Goal: Transaction & Acquisition: Purchase product/service

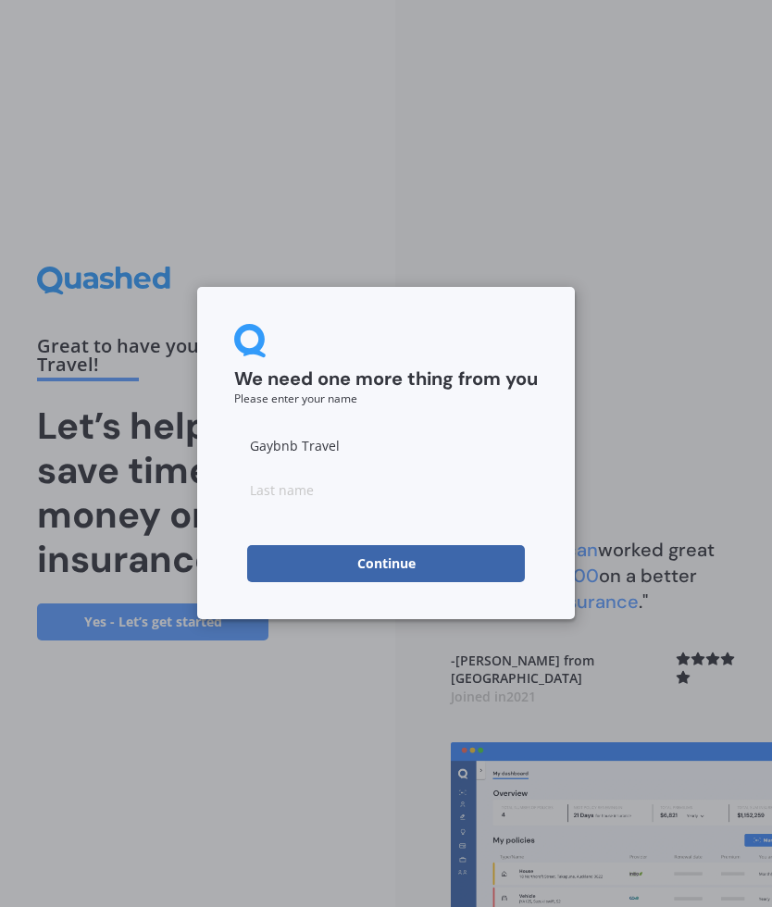
click at [359, 447] on input "Gaybnb Travel" at bounding box center [385, 444] width 303 height 37
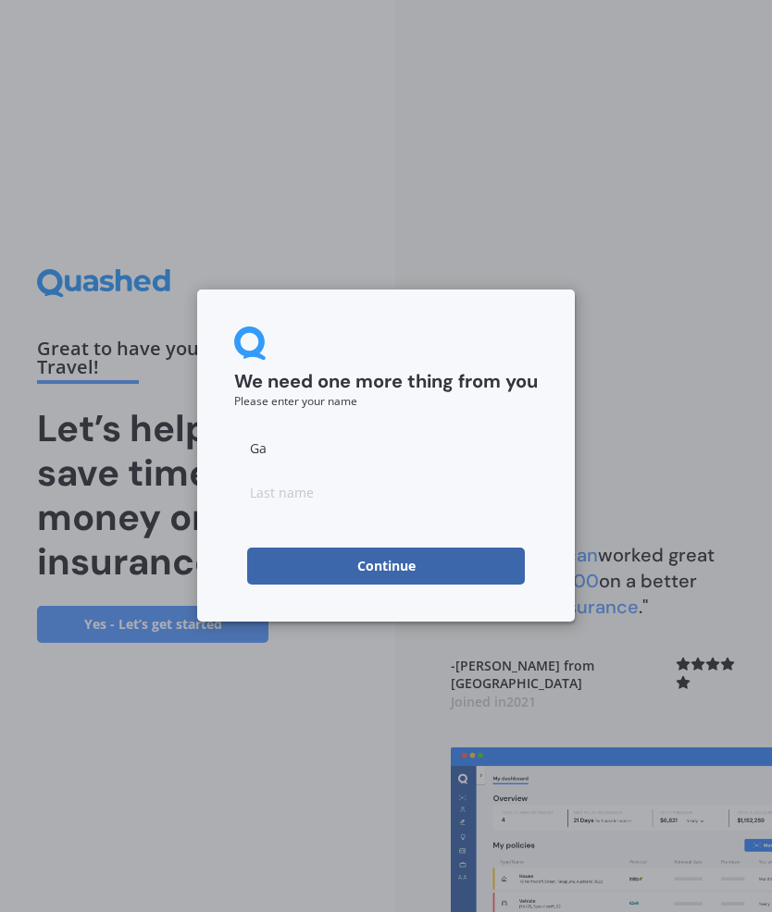
type input "G"
type input "[PERSON_NAME]"
click at [288, 505] on input at bounding box center [385, 492] width 303 height 37
type input "w"
type input "Aston"
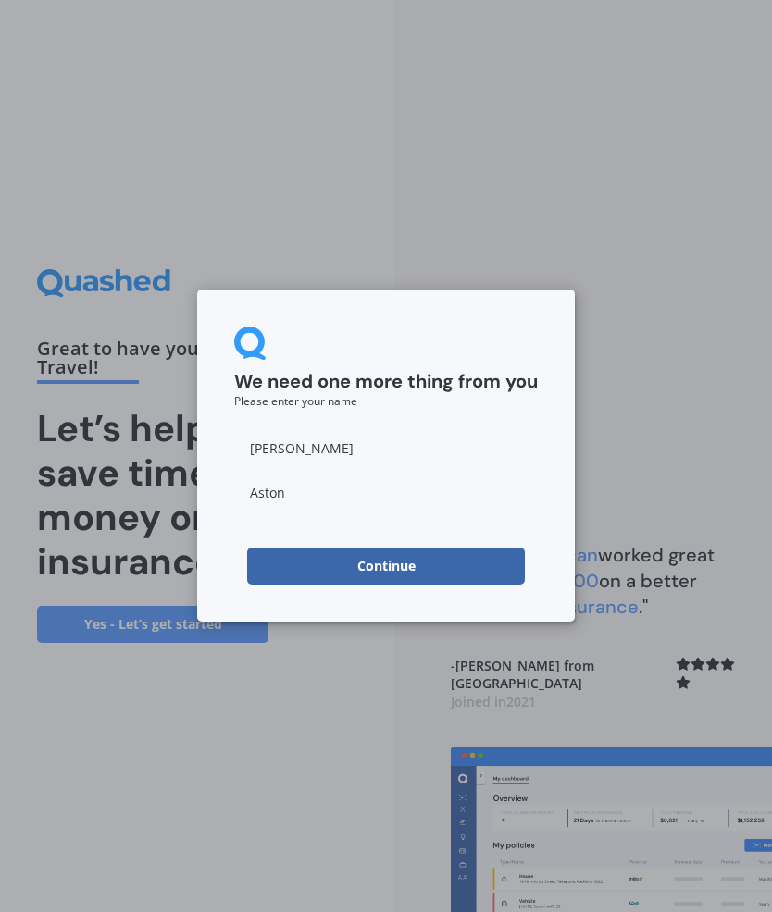
click at [409, 562] on button "Continue" at bounding box center [386, 566] width 278 height 37
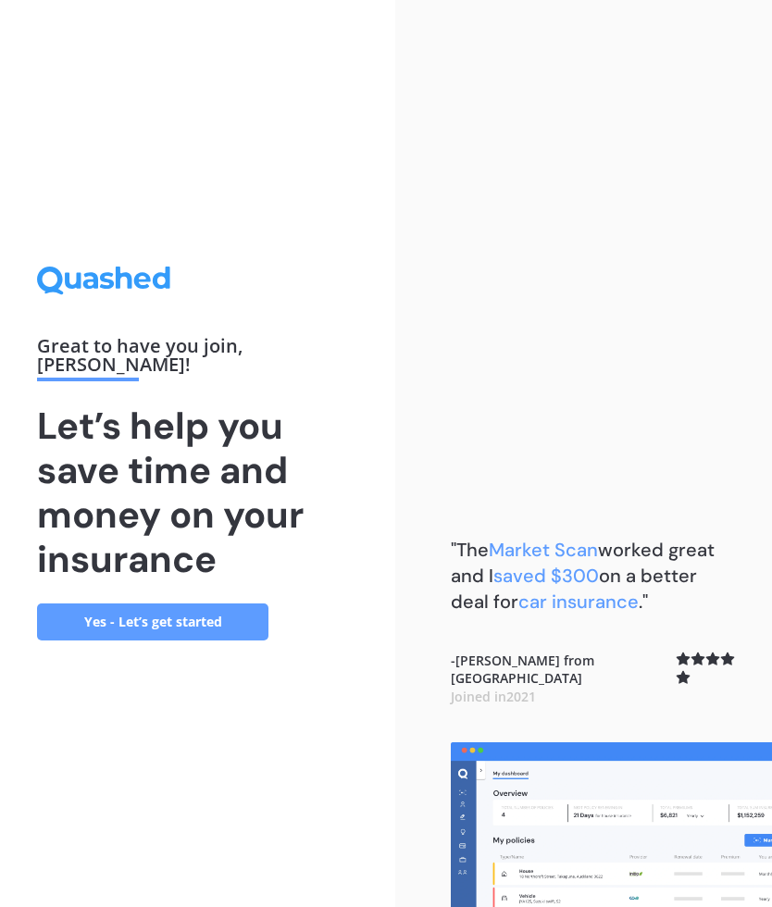
click at [133, 604] on link "Yes - Let’s get started" at bounding box center [152, 621] width 231 height 37
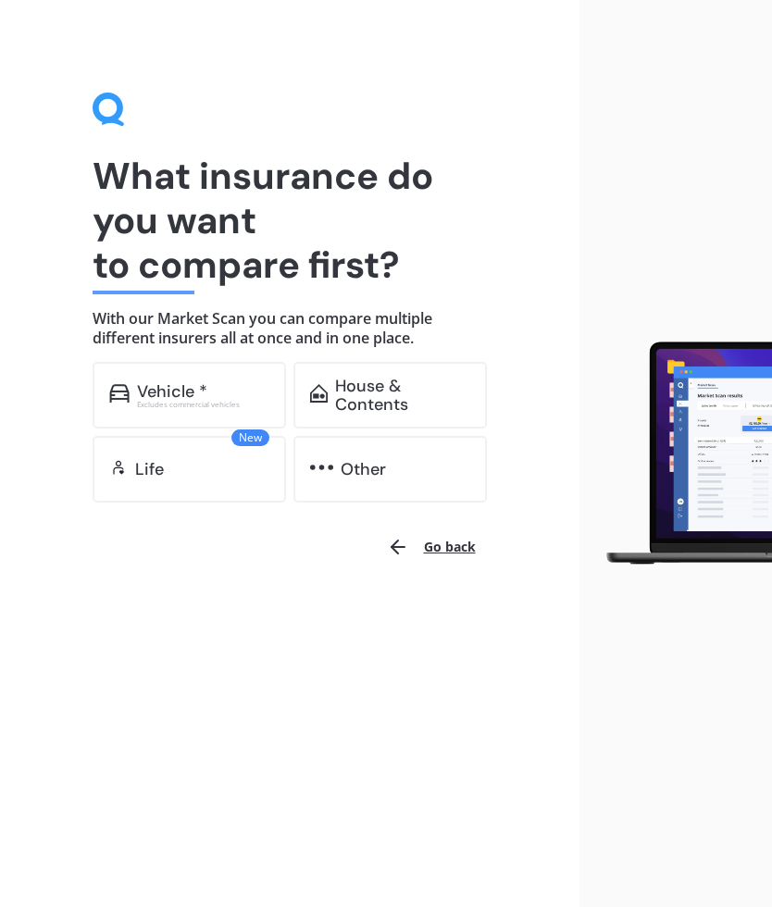
click at [154, 406] on div "Excludes commercial vehicles" at bounding box center [203, 404] width 132 height 7
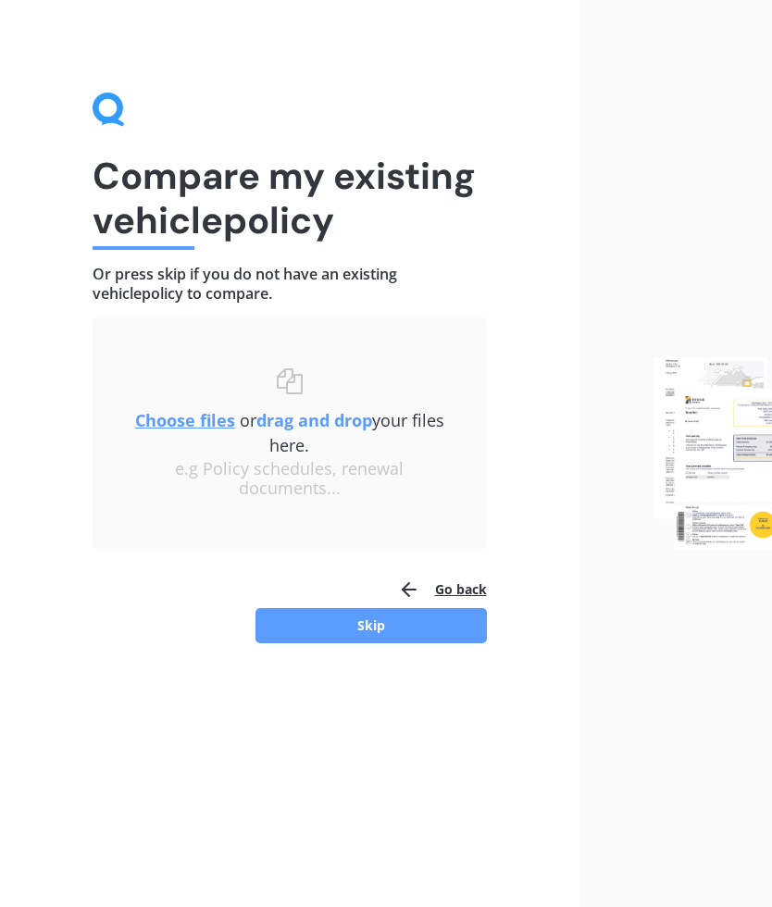
click at [382, 623] on button "Skip" at bounding box center [370, 625] width 231 height 35
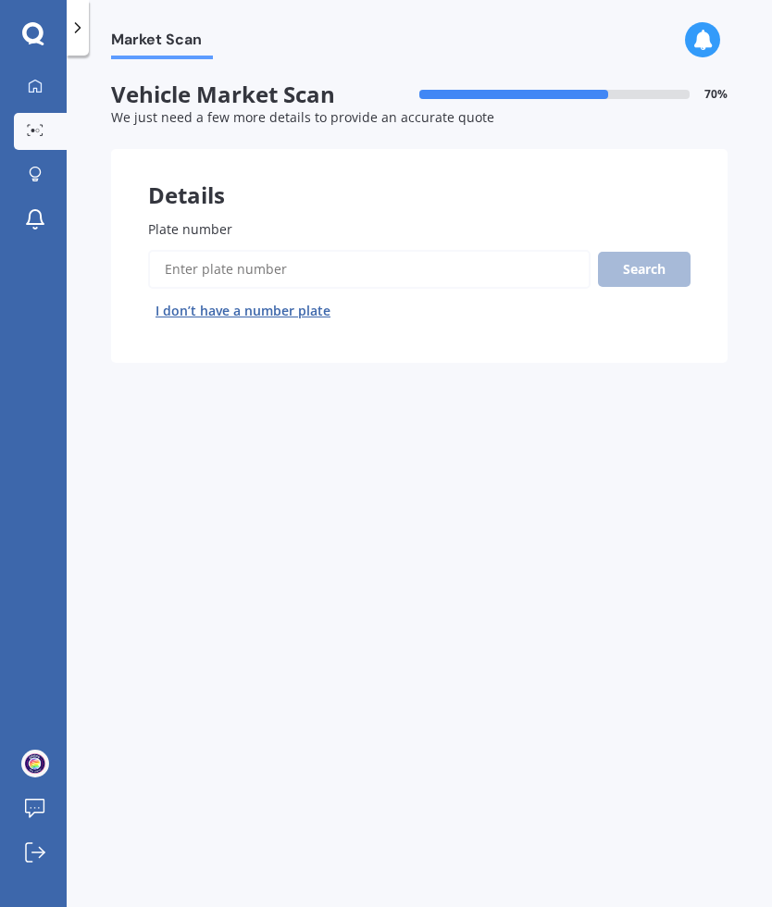
click at [176, 261] on input "Plate number" at bounding box center [369, 269] width 442 height 39
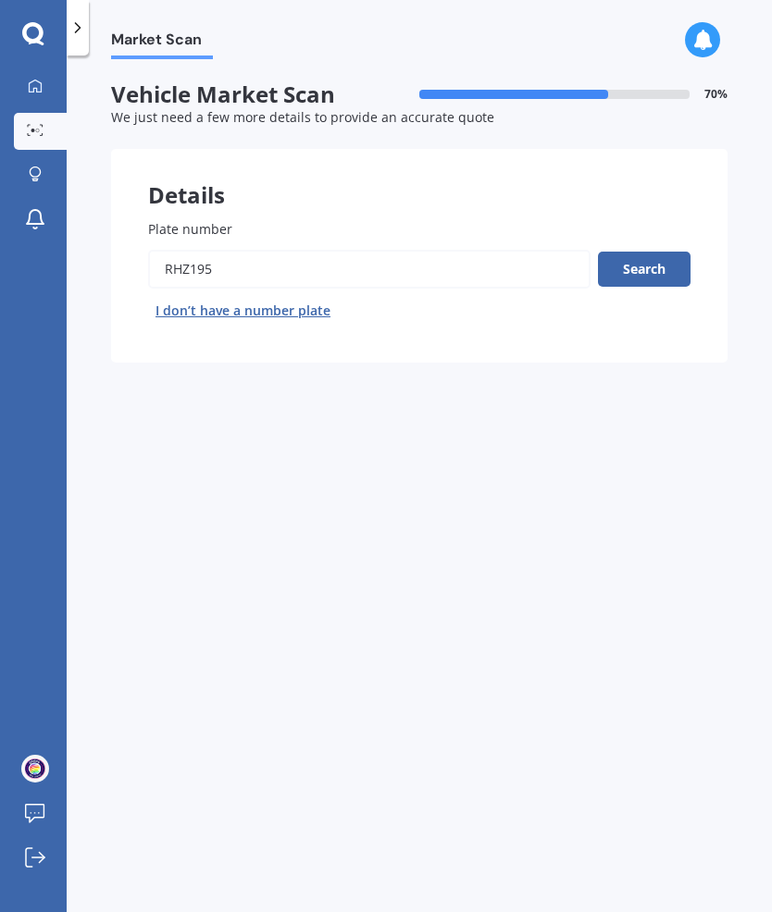
type input "RHZ195"
click at [636, 267] on button "Search" at bounding box center [644, 269] width 93 height 35
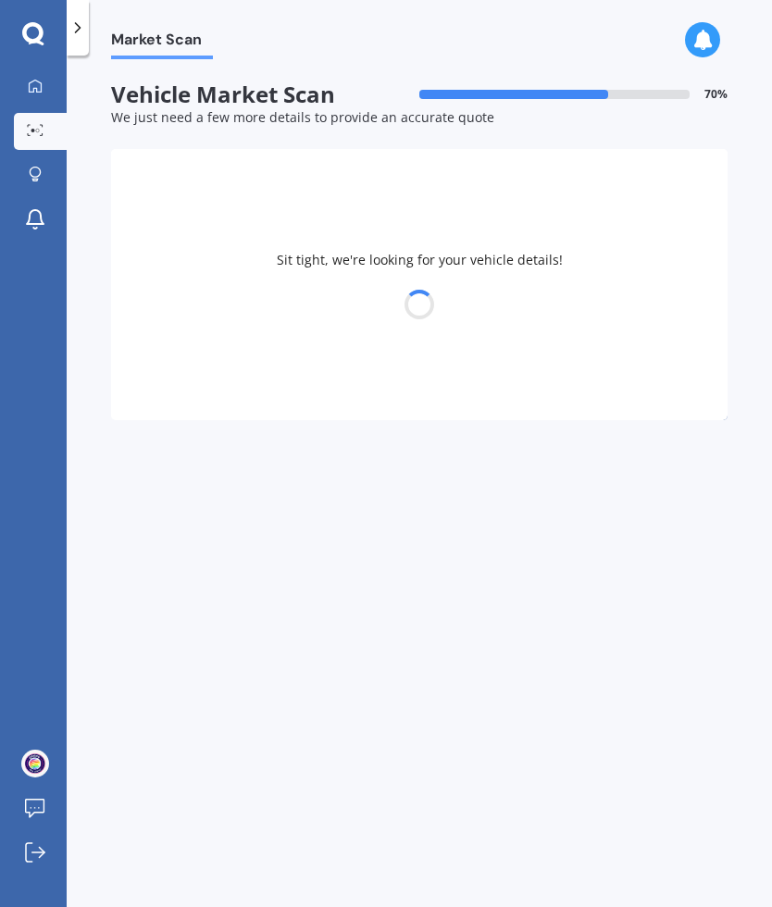
select select "BMW"
select select "X5"
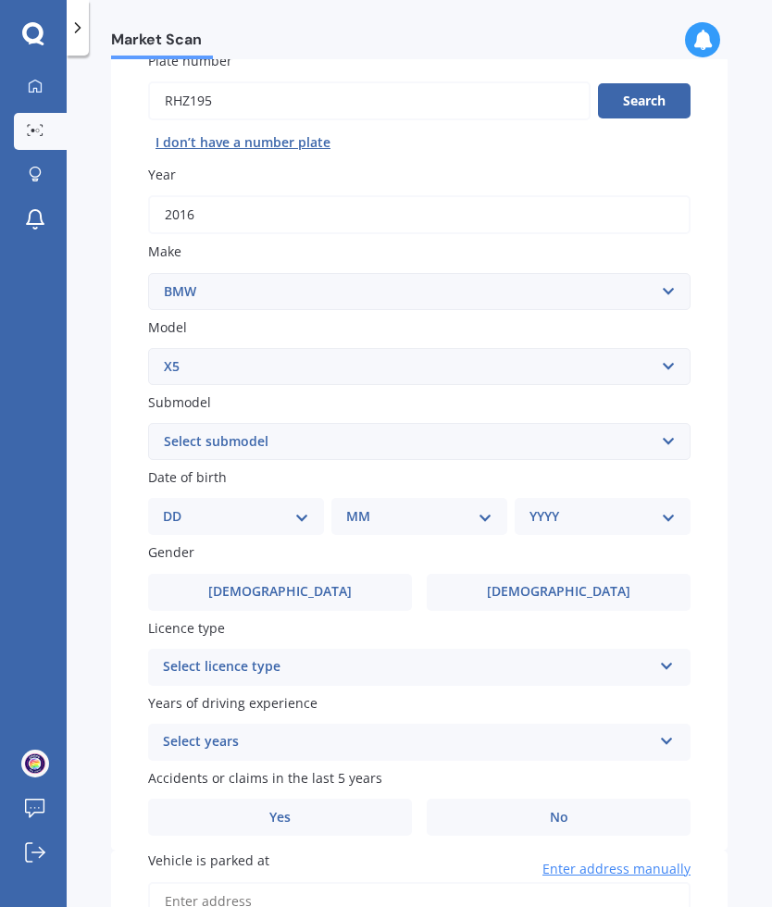
scroll to position [169, 0]
click at [517, 431] on select "Select submodel (All other) 3.0d 3.0d twin turbo 3.0i 3.0L Diesel 4WD Turbo 4.0…" at bounding box center [419, 440] width 542 height 37
select select "3.0L DIESEL 4WD TURBO"
click at [244, 510] on select "DD 01 02 03 04 05 06 07 08 09 10 11 12 13 14 15 16 17 18 19 20 21 22 23 24 25 2…" at bounding box center [236, 515] width 146 height 20
select select "08"
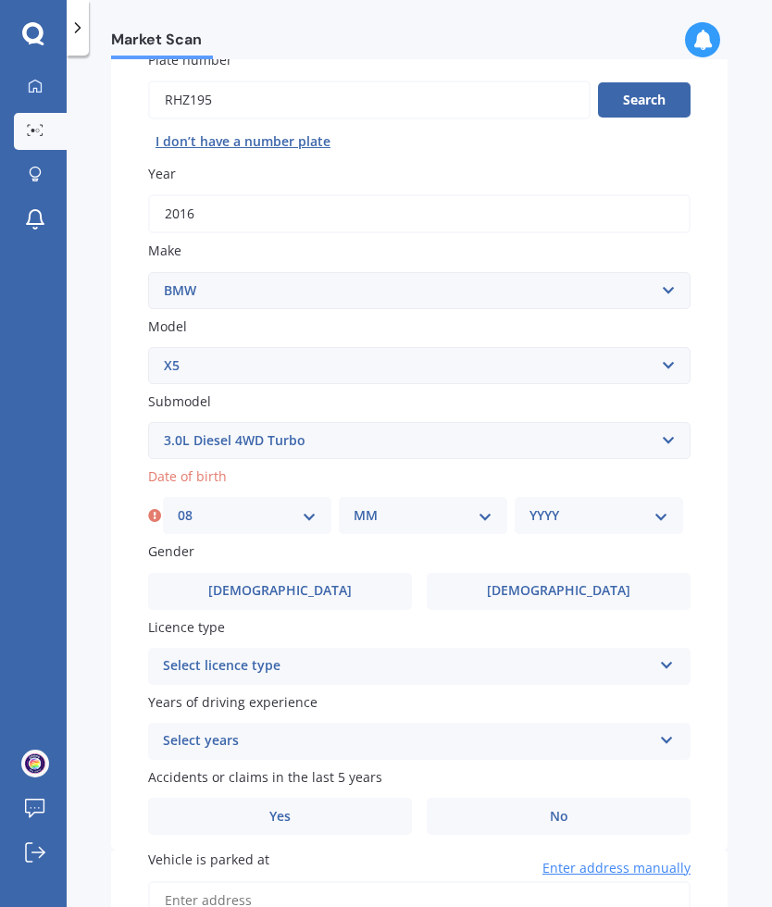
click at [424, 510] on select "MM 01 02 03 04 05 06 07 08 09 10 11 12" at bounding box center [422, 515] width 139 height 20
select select "08"
click at [587, 505] on select "YYYY 2025 2024 2023 2022 2021 2020 2019 2018 2017 2016 2015 2014 2013 2012 2011…" at bounding box center [598, 515] width 139 height 20
select select "1967"
click at [334, 579] on label "[DEMOGRAPHIC_DATA]" at bounding box center [280, 591] width 264 height 37
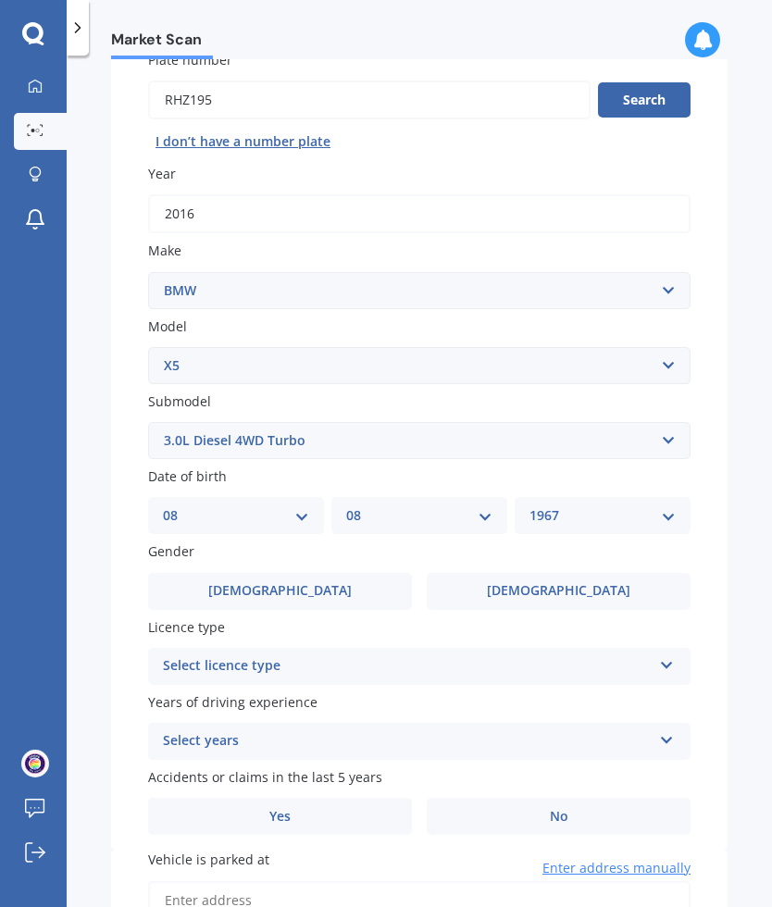
click at [0, 0] on input "[DEMOGRAPHIC_DATA]" at bounding box center [0, 0] width 0 height 0
click at [396, 656] on div "Select licence type" at bounding box center [407, 666] width 488 height 22
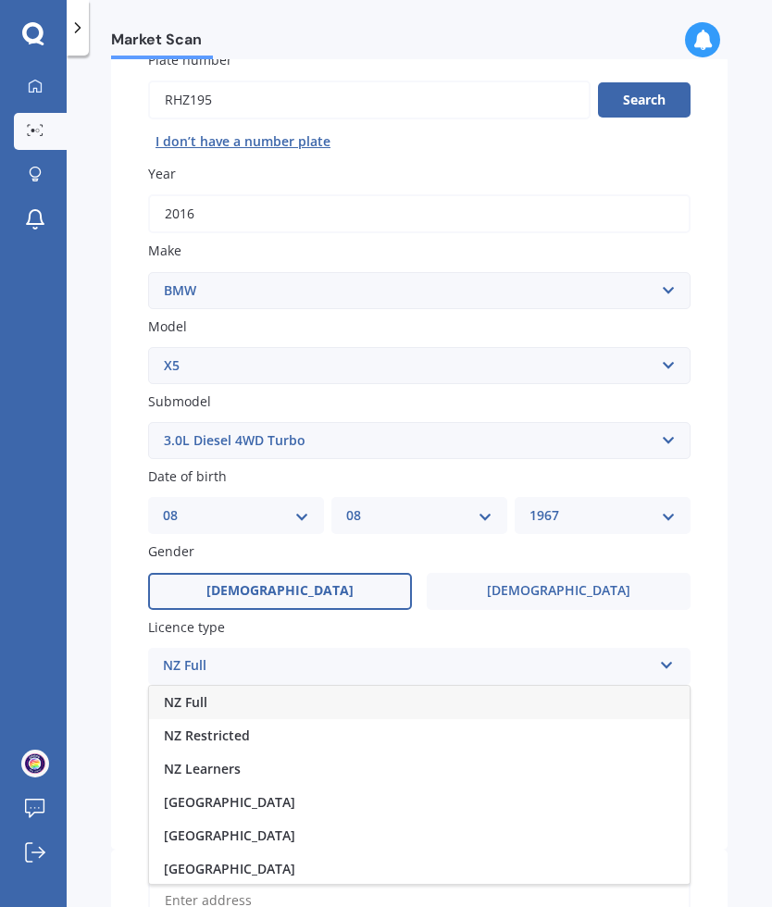
click at [238, 795] on div "[GEOGRAPHIC_DATA]" at bounding box center [419, 801] width 540 height 33
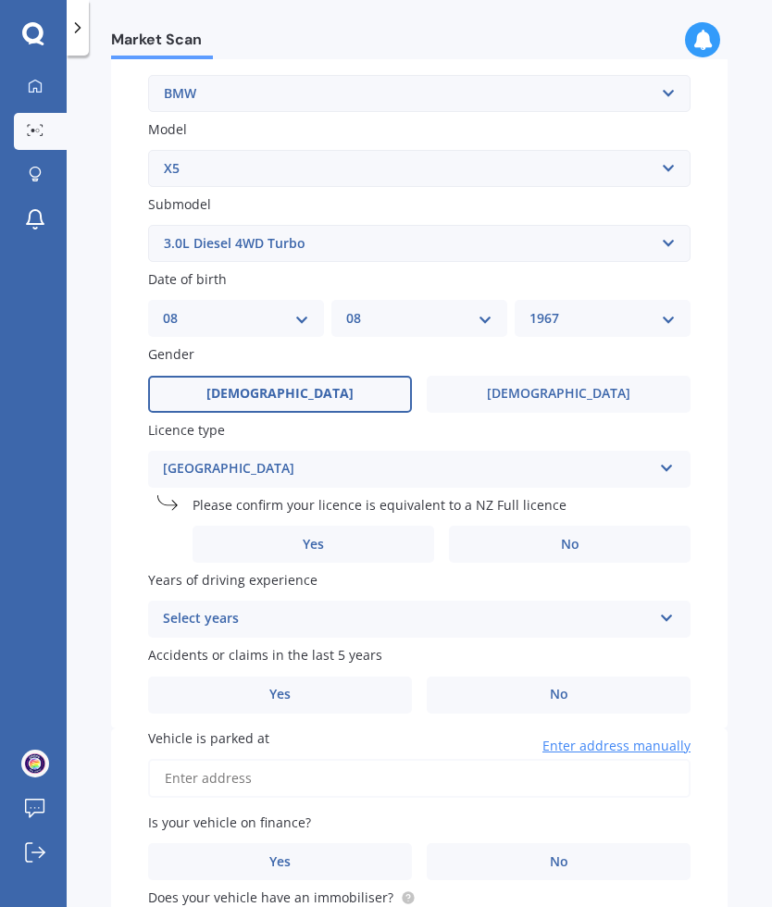
scroll to position [371, 0]
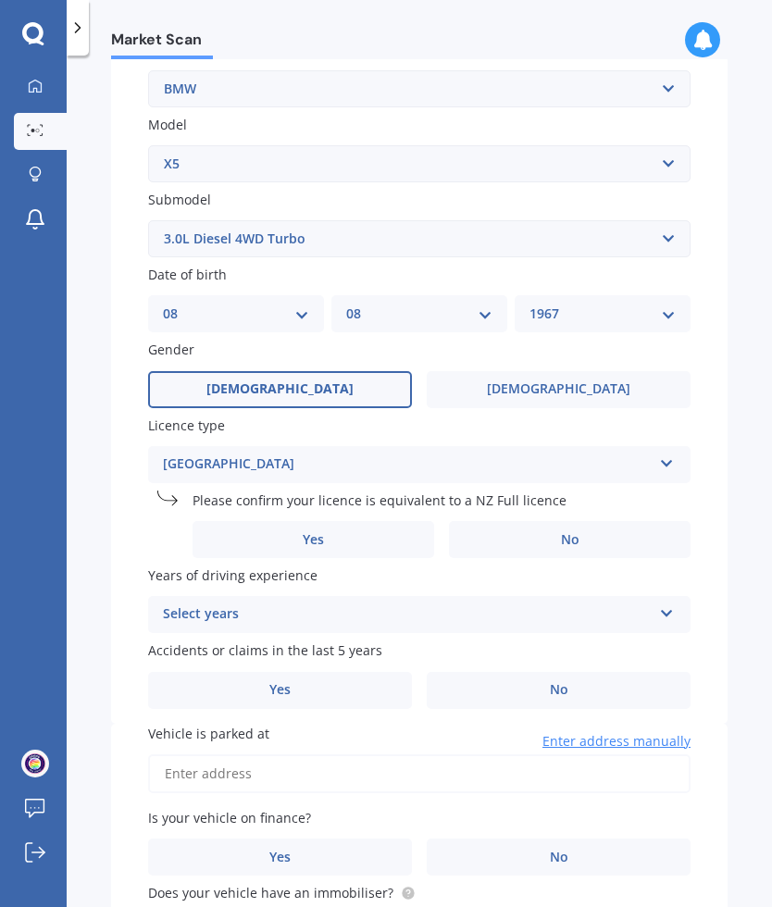
click at [352, 523] on label "Yes" at bounding box center [312, 539] width 241 height 37
click at [0, 0] on input "Yes" at bounding box center [0, 0] width 0 height 0
click at [407, 603] on div "Select years" at bounding box center [407, 614] width 488 height 22
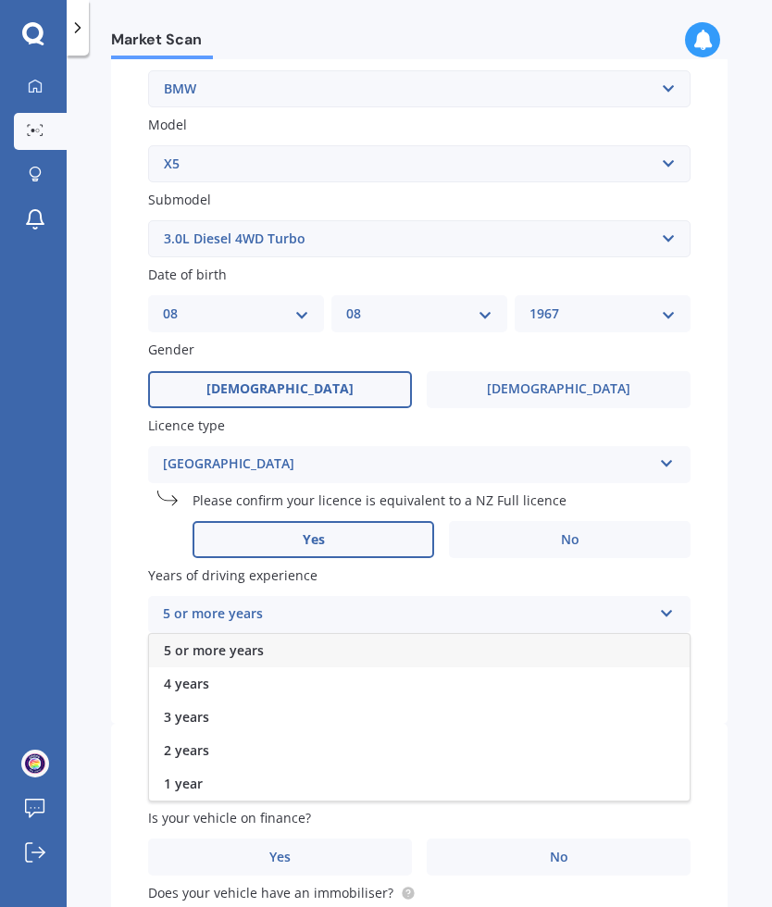
click at [309, 637] on div "5 or more years" at bounding box center [419, 650] width 540 height 33
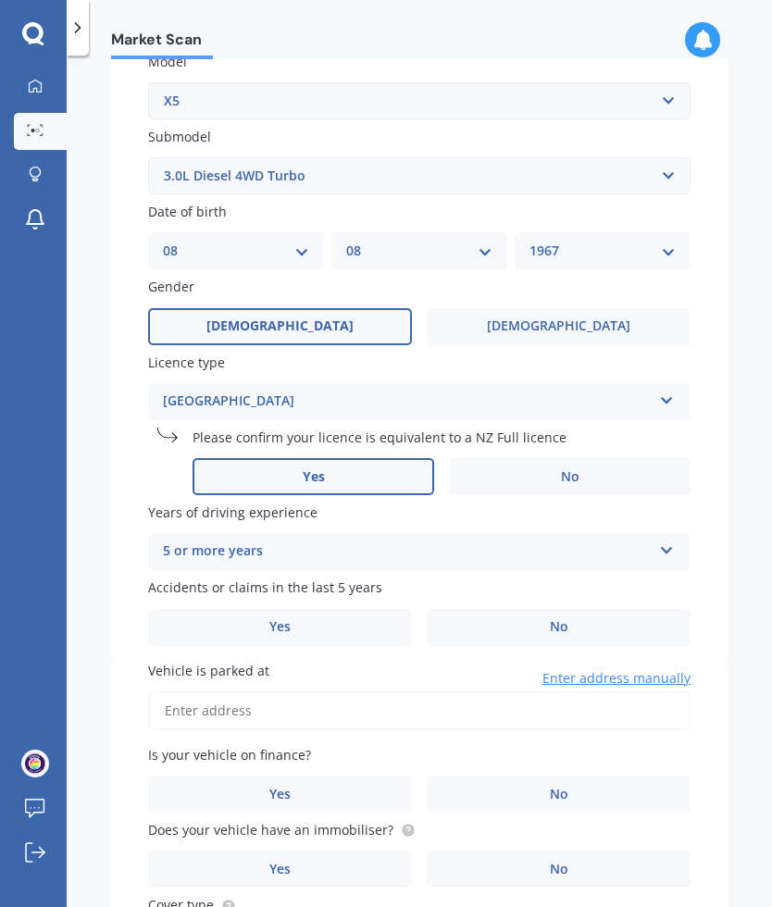
scroll to position [435, 0]
click at [536, 617] on label "No" at bounding box center [558, 626] width 264 height 37
click at [0, 0] on input "No" at bounding box center [0, 0] width 0 height 0
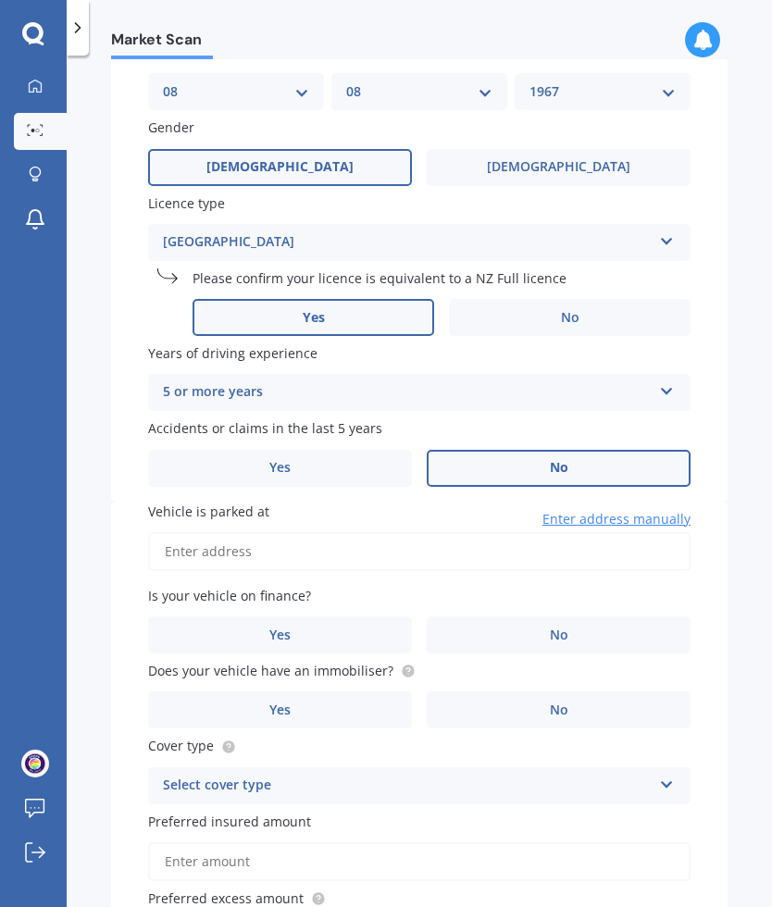
scroll to position [596, 0]
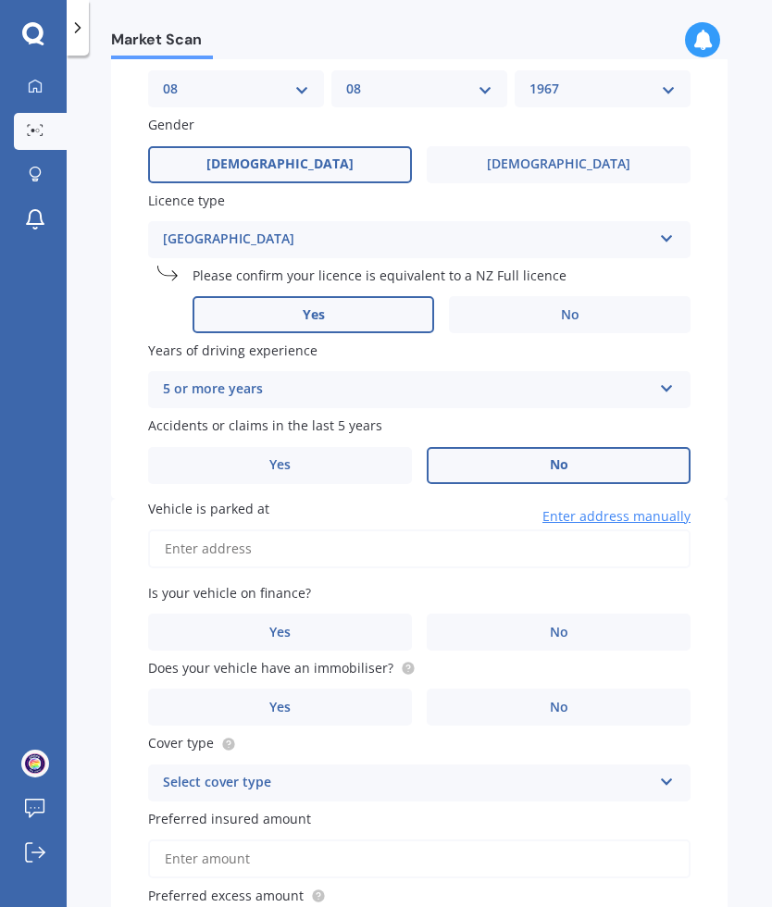
click at [214, 529] on input "Vehicle is parked at" at bounding box center [419, 548] width 542 height 39
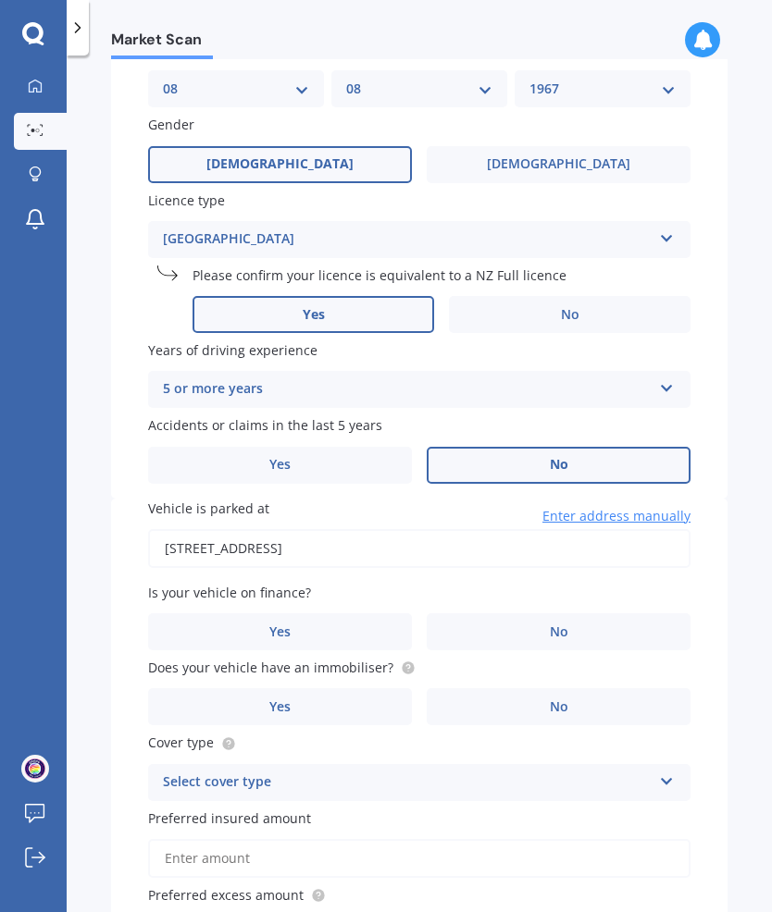
type input "[STREET_ADDRESS]"
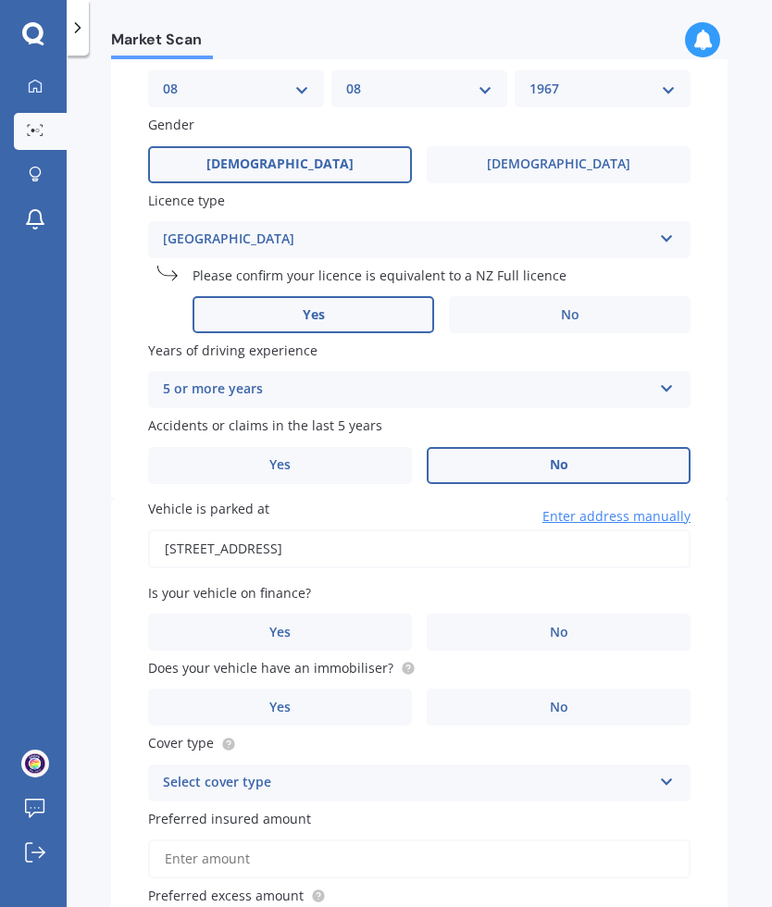
click at [326, 615] on label "Yes" at bounding box center [280, 631] width 264 height 37
click at [0, 0] on input "Yes" at bounding box center [0, 0] width 0 height 0
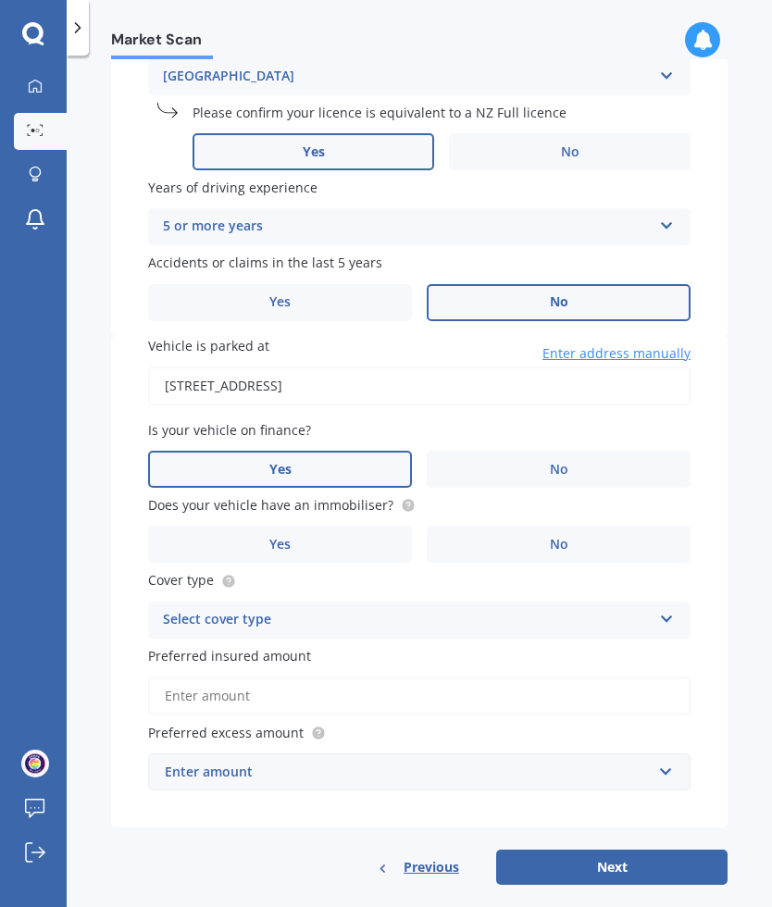
scroll to position [759, 0]
click at [334, 525] on label "Yes" at bounding box center [280, 543] width 264 height 37
click at [0, 0] on input "Yes" at bounding box center [0, 0] width 0 height 0
click at [406, 609] on div "Select cover type" at bounding box center [407, 620] width 488 height 22
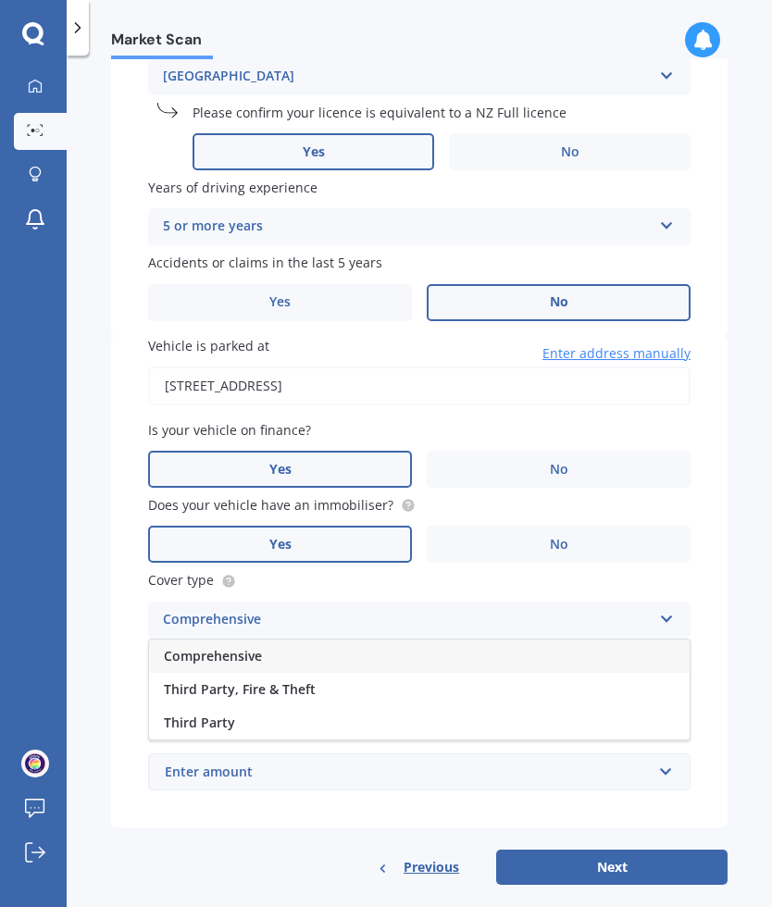
click at [320, 639] on div "Comprehensive" at bounding box center [419, 655] width 540 height 33
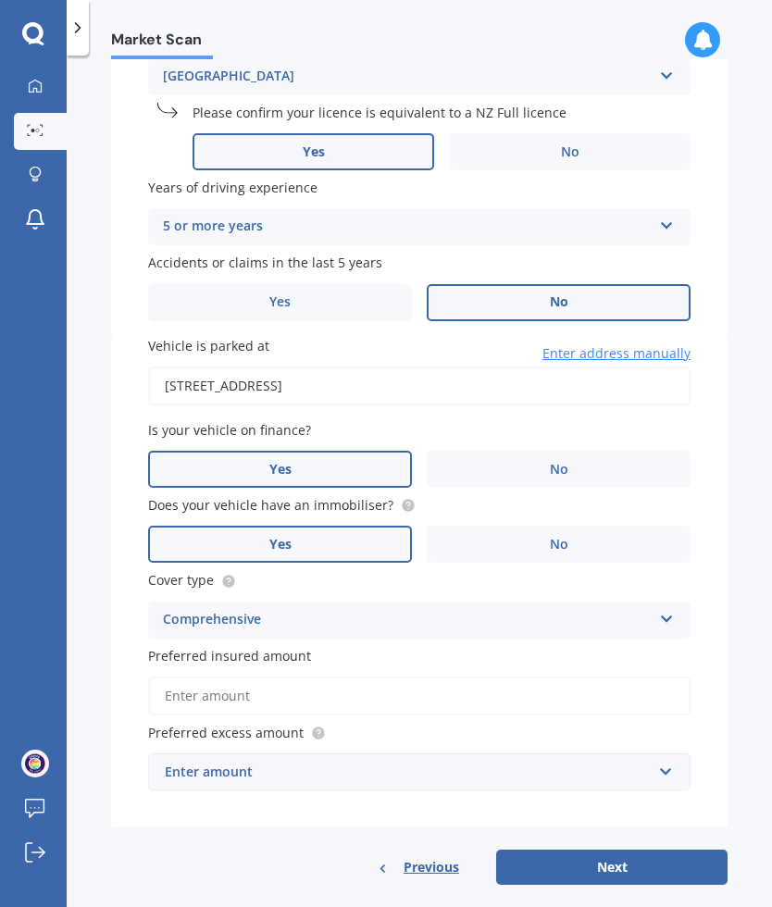
click at [228, 676] on input "Preferred insured amount" at bounding box center [419, 695] width 542 height 39
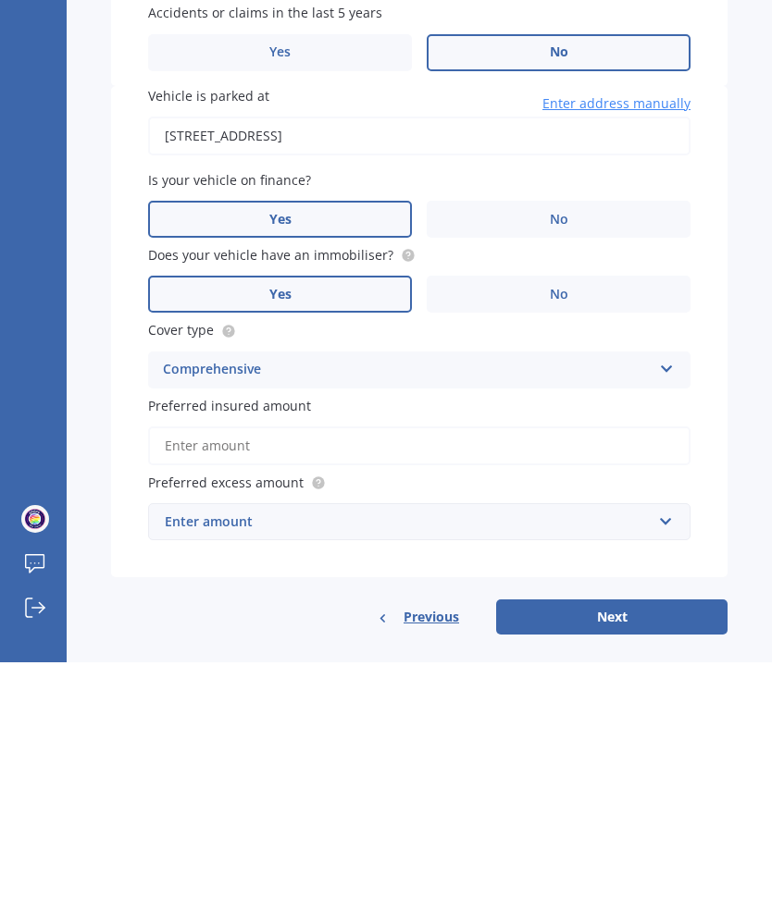
scroll to position [753, 0]
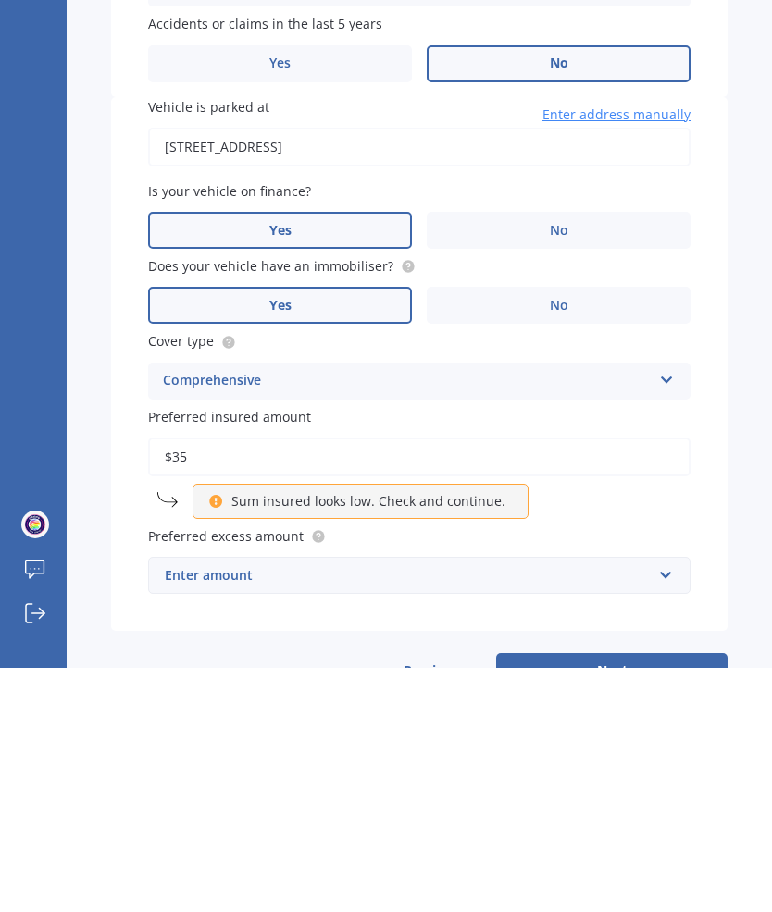
type input "$3"
type input "$40,000"
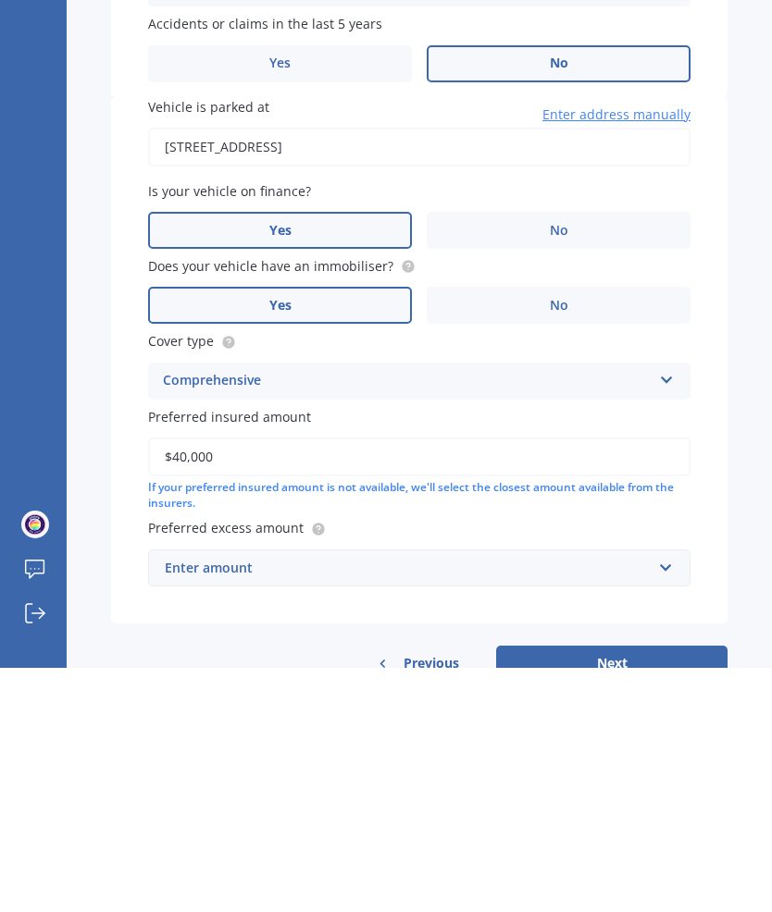
click at [640, 802] on div "Enter amount" at bounding box center [408, 812] width 487 height 20
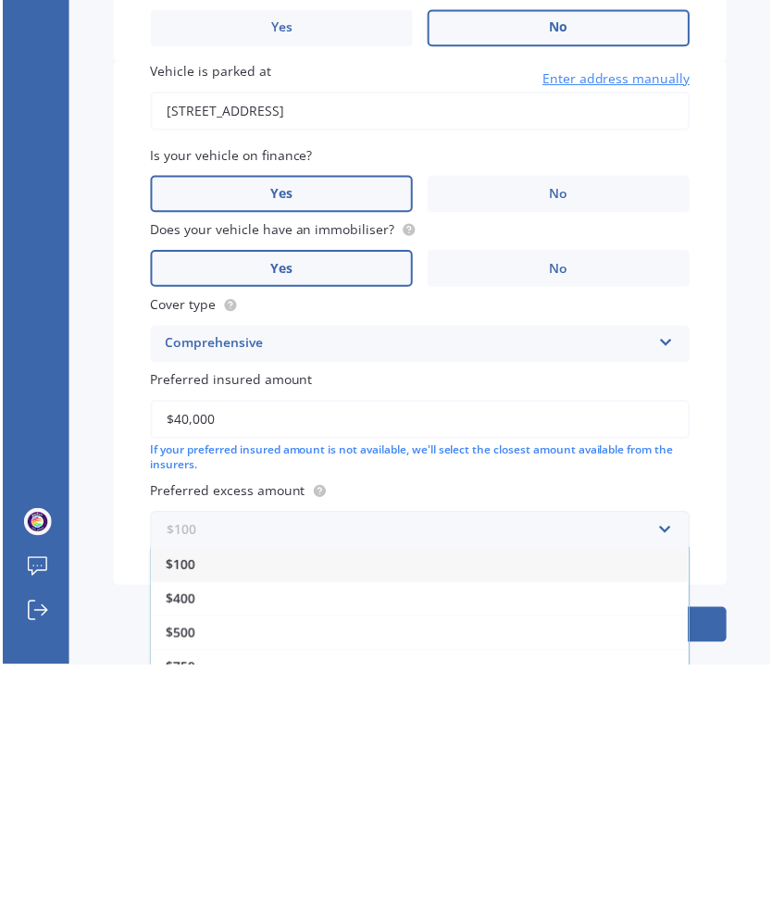
scroll to position [786, 0]
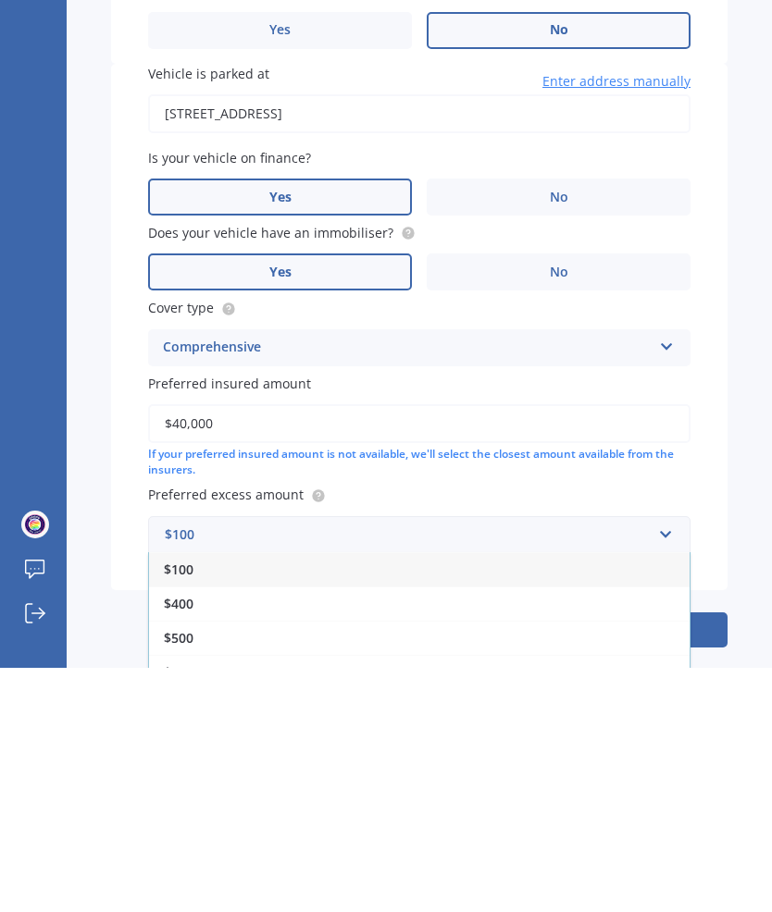
click at [236, 831] on div "$400" at bounding box center [419, 848] width 540 height 34
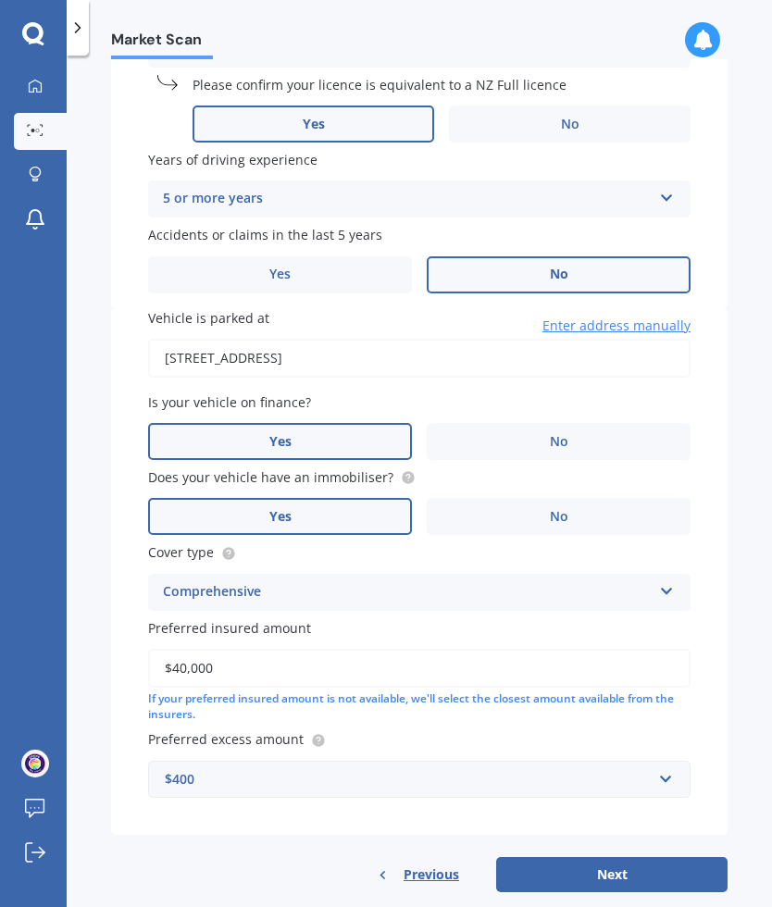
click at [613, 857] on button "Next" at bounding box center [611, 874] width 231 height 35
select select "08"
select select "1967"
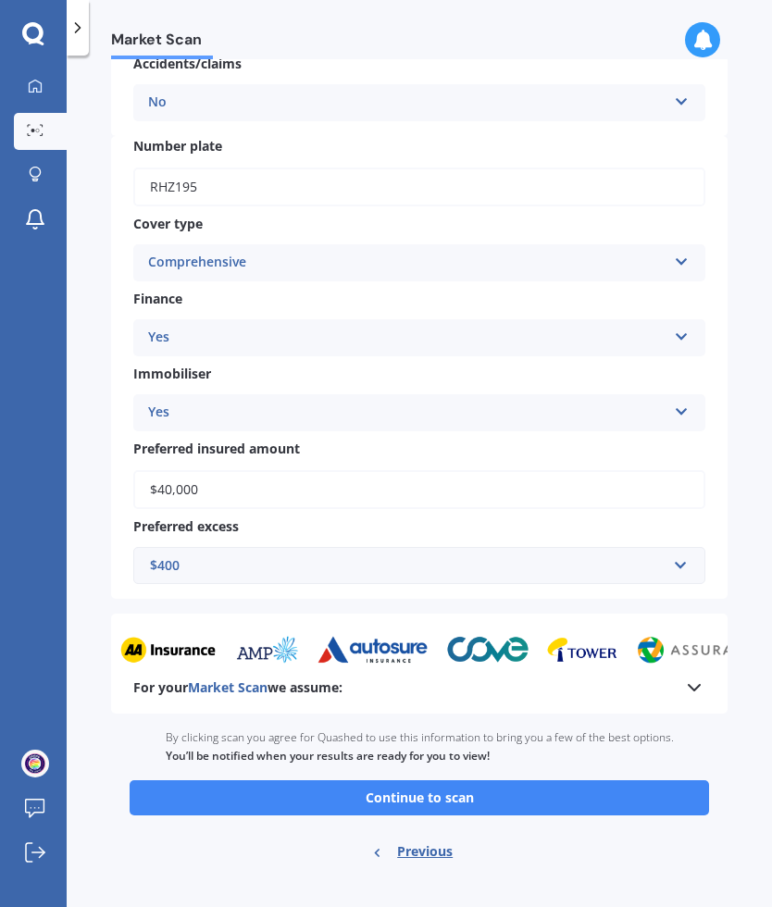
scroll to position [587, 0]
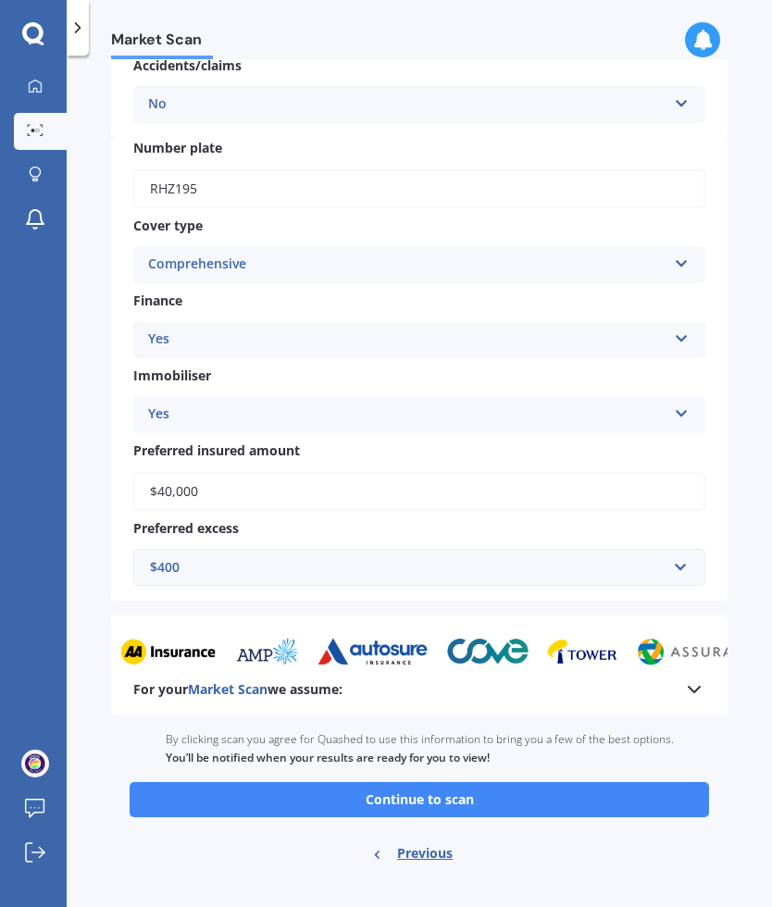
click at [439, 782] on button "Continue to scan" at bounding box center [419, 799] width 579 height 35
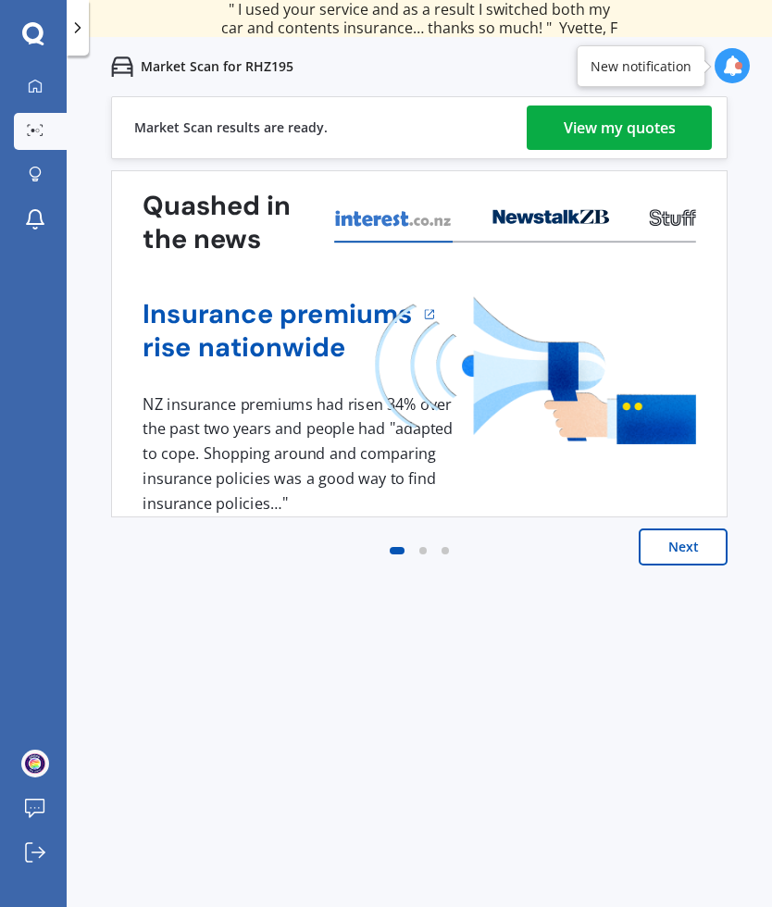
click at [617, 131] on div "View my quotes" at bounding box center [619, 127] width 112 height 44
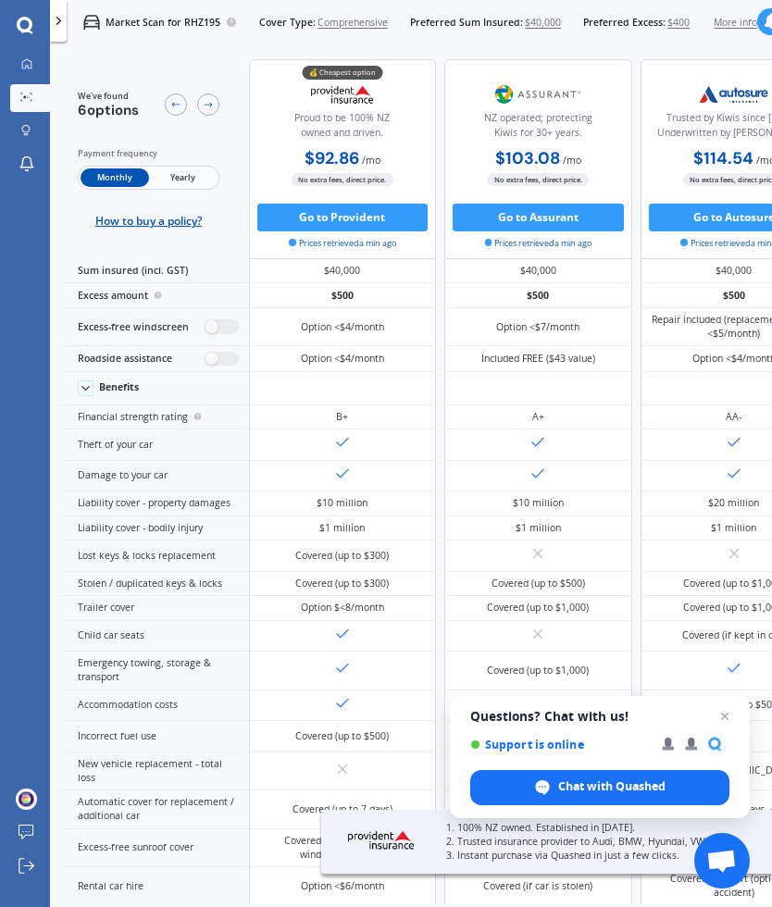
click at [721, 722] on span "Close chat" at bounding box center [724, 716] width 22 height 22
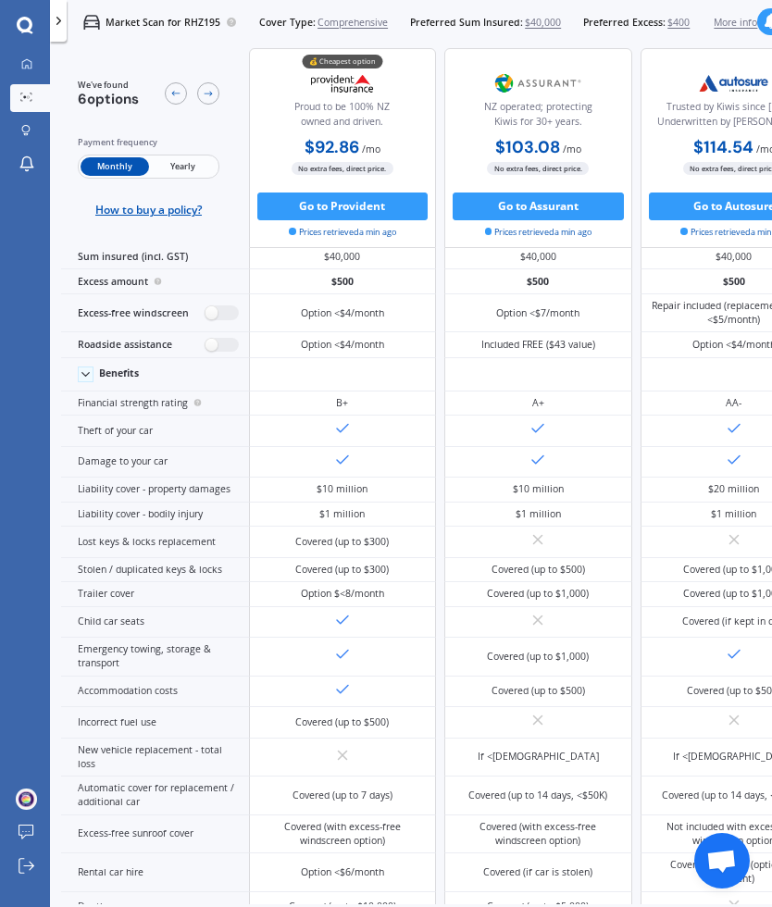
scroll to position [19, 0]
click at [188, 171] on span "Yearly" at bounding box center [183, 166] width 68 height 19
click at [367, 258] on div "$40,000" at bounding box center [343, 257] width 188 height 25
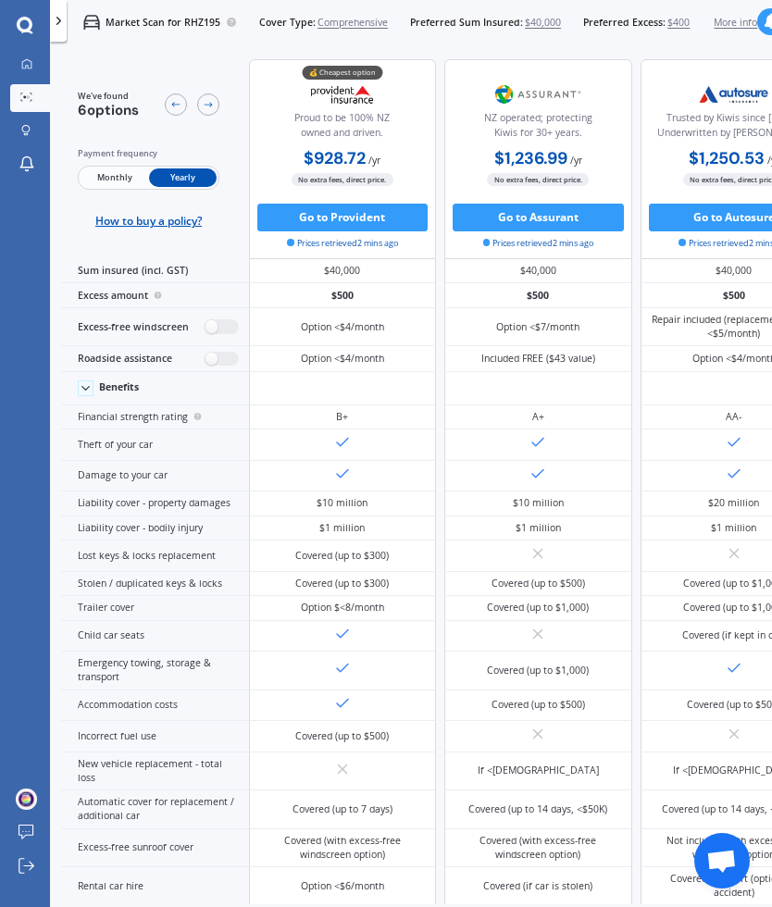
scroll to position [0, 0]
click at [561, 21] on span "$40,000" at bounding box center [543, 23] width 36 height 14
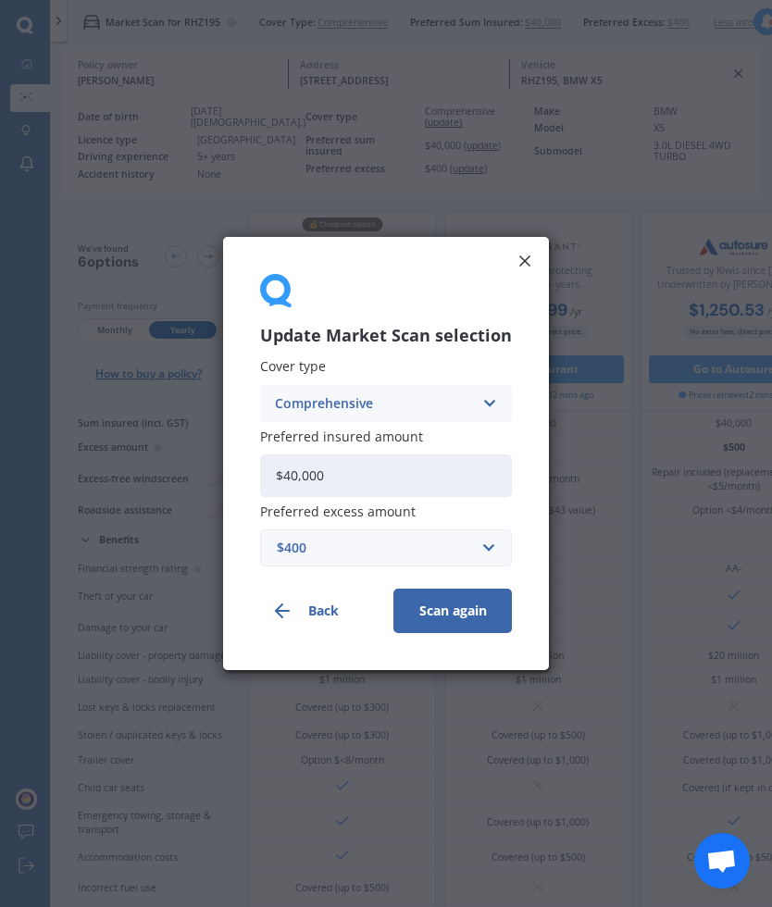
click at [354, 472] on input "$40,000" at bounding box center [386, 475] width 252 height 43
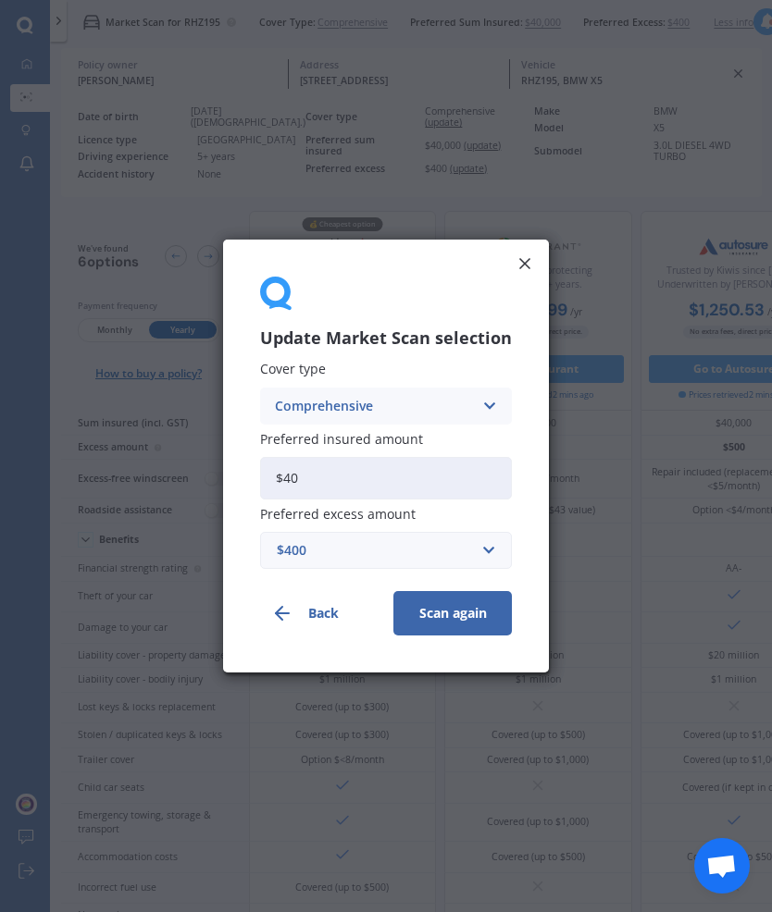
type input "$4"
type input "$30,000"
click at [454, 601] on button "Scan again" at bounding box center [452, 613] width 118 height 44
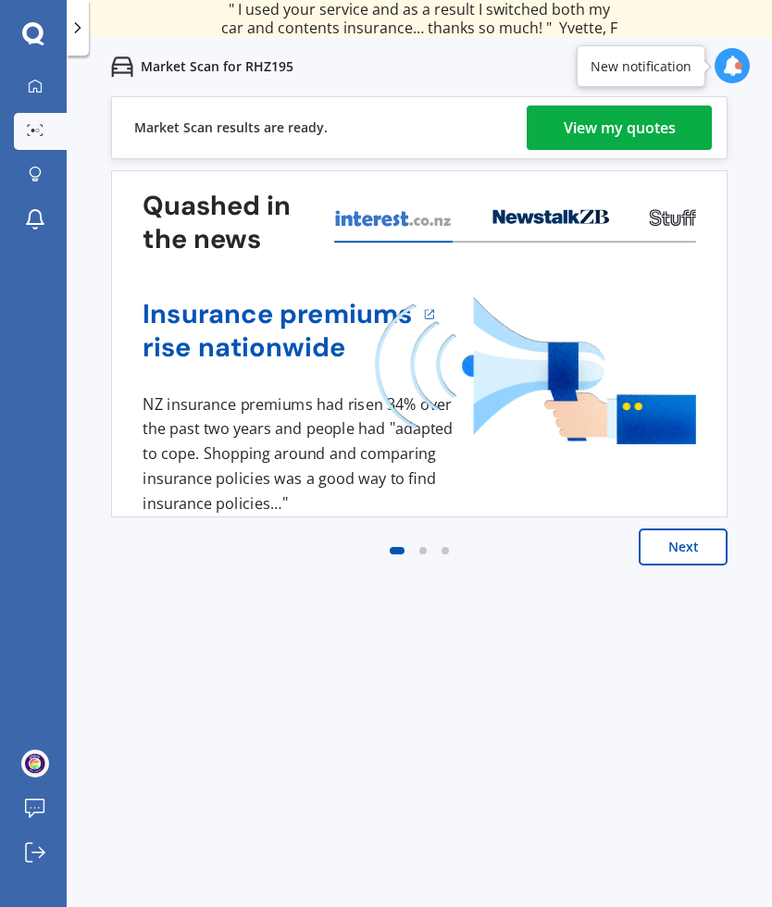
click at [636, 114] on div "View my quotes" at bounding box center [619, 127] width 112 height 44
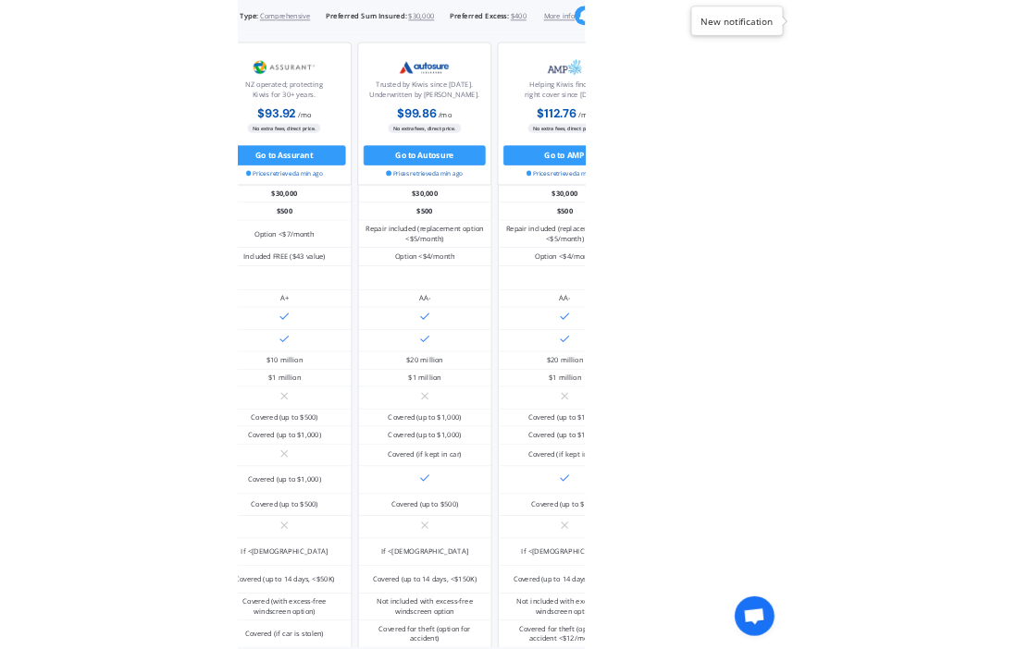
scroll to position [0, 210]
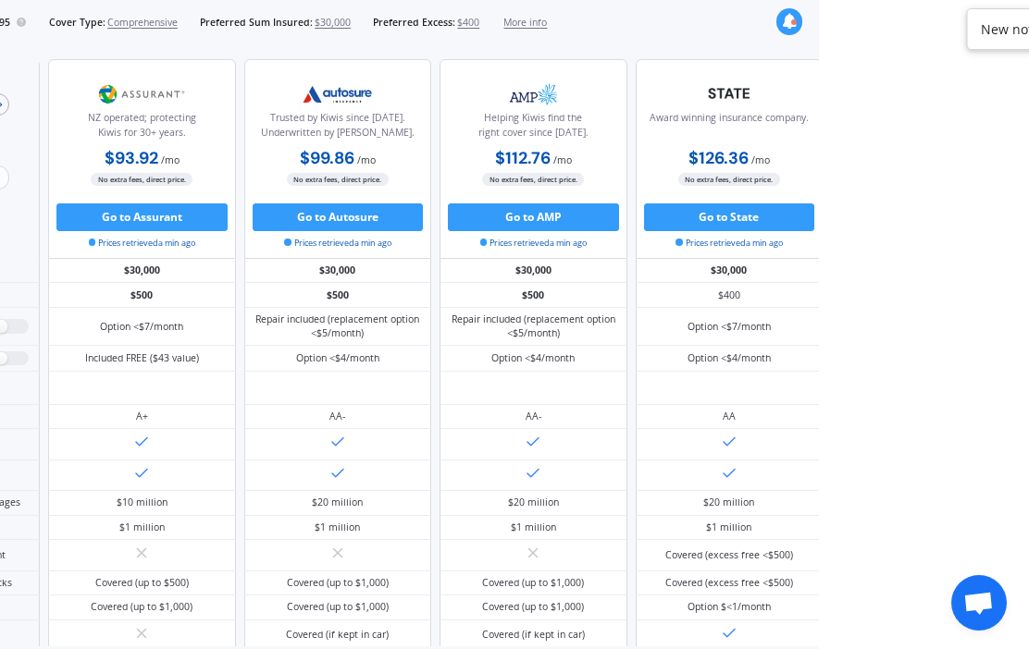
click at [479, 26] on span "$400" at bounding box center [468, 23] width 22 height 14
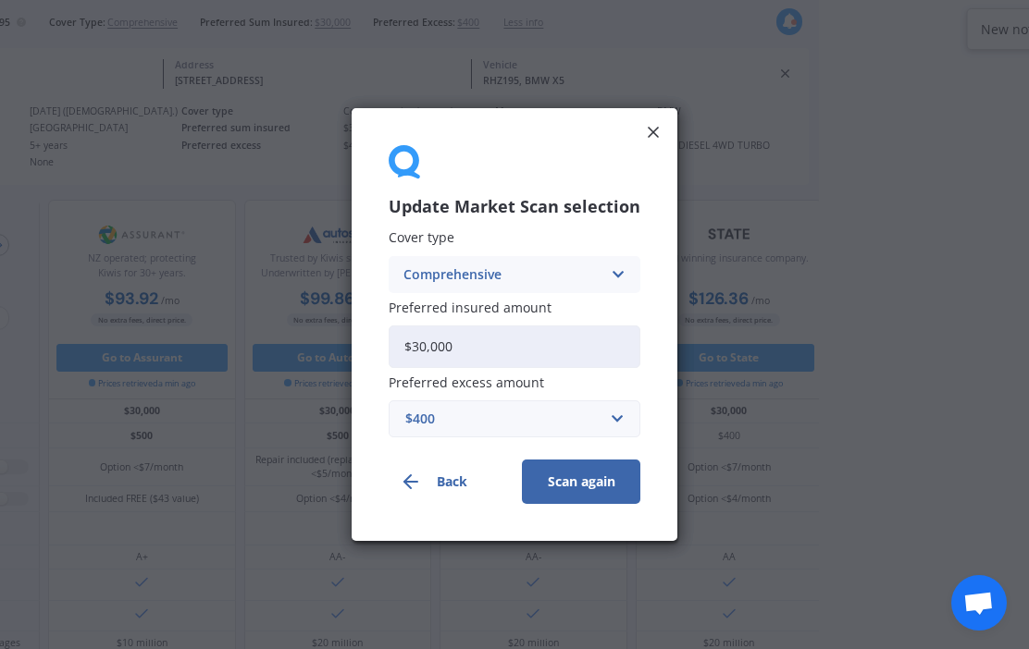
click at [544, 420] on div "$400" at bounding box center [503, 419] width 196 height 20
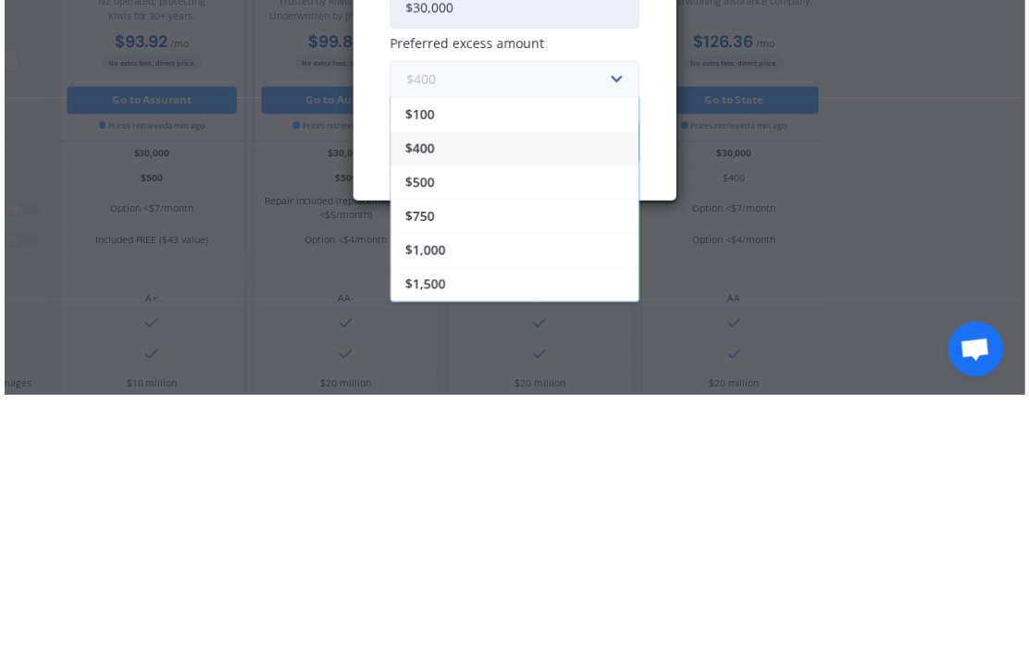
scroll to position [33, 0]
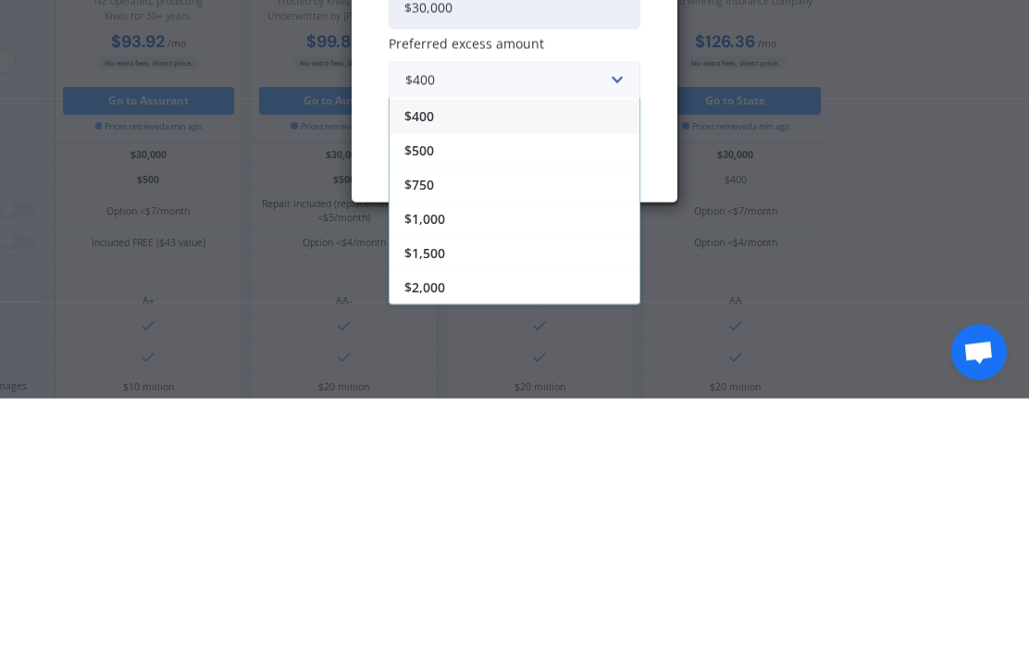
click at [491, 458] on div "$1,000" at bounding box center [514, 475] width 250 height 34
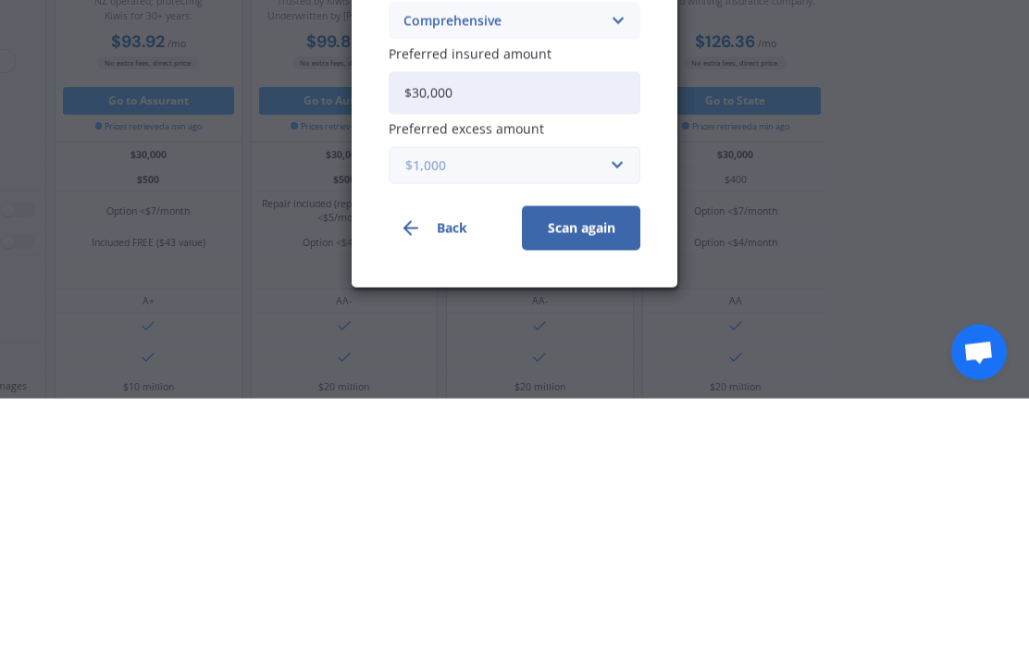
click at [589, 404] on input "text" at bounding box center [507, 421] width 235 height 35
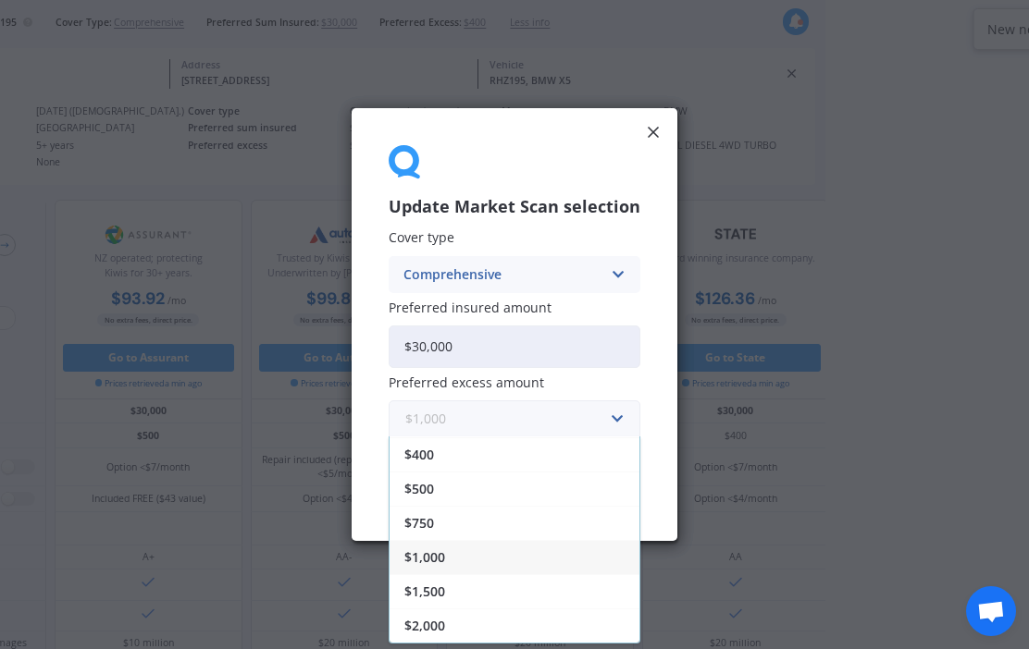
scroll to position [0, 197]
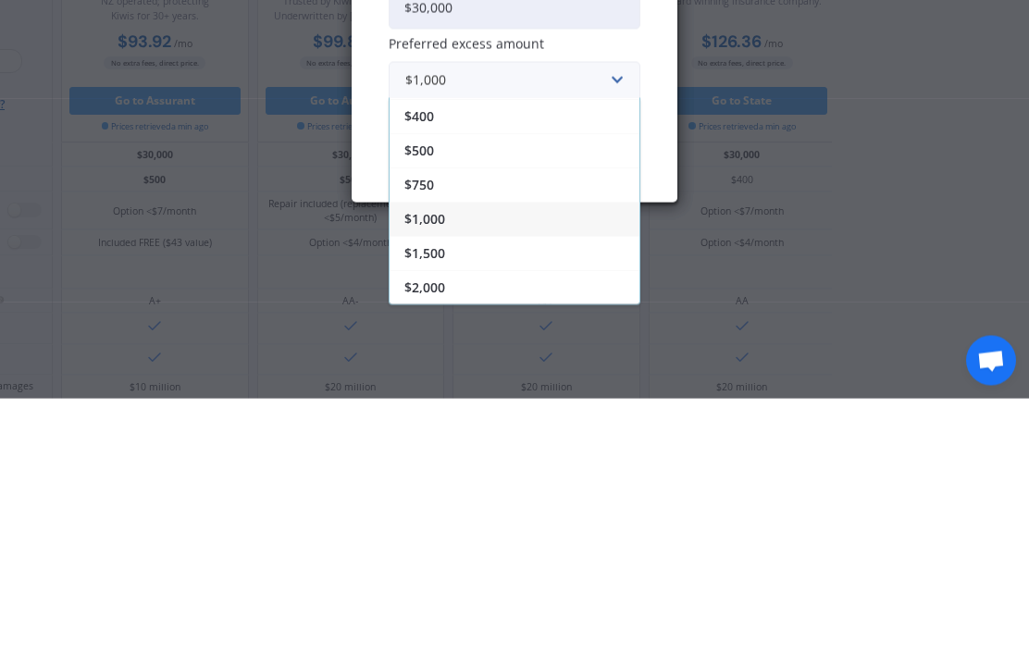
click at [771, 113] on div "Update Market Scan selection Cover type Comprehensive Comprehensive Third Party…" at bounding box center [514, 327] width 1029 height 655
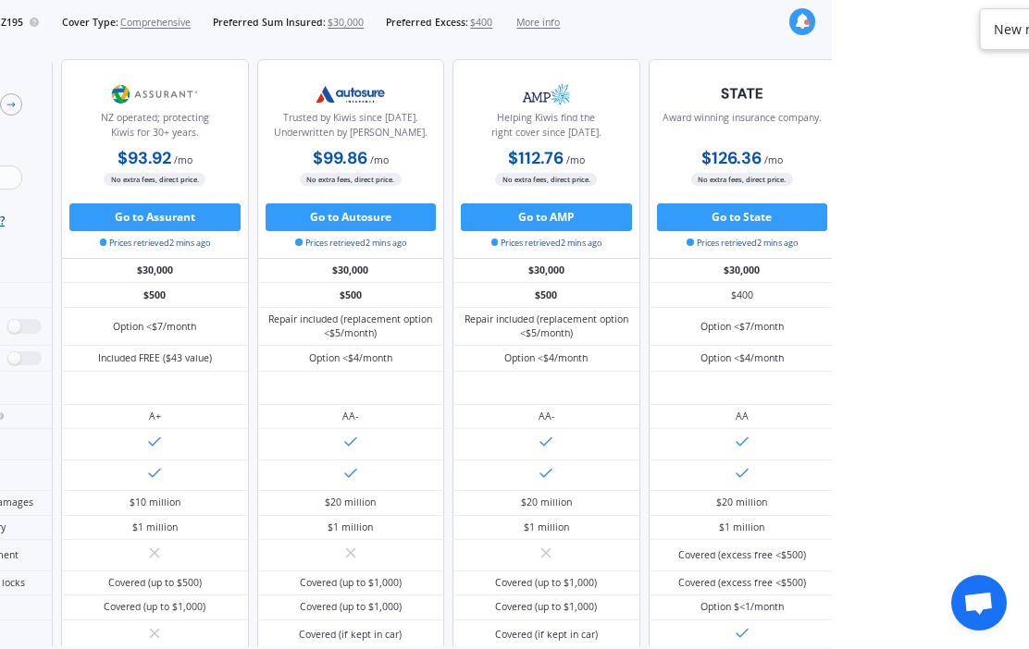
click at [492, 26] on span "$400" at bounding box center [481, 23] width 22 height 14
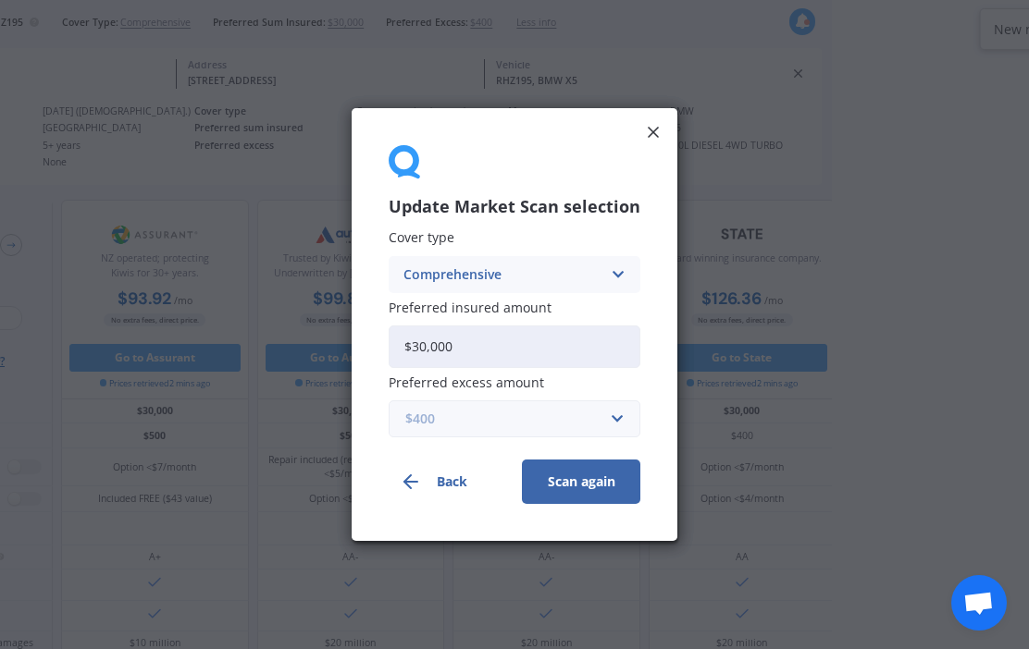
click at [577, 408] on input "text" at bounding box center [507, 418] width 235 height 35
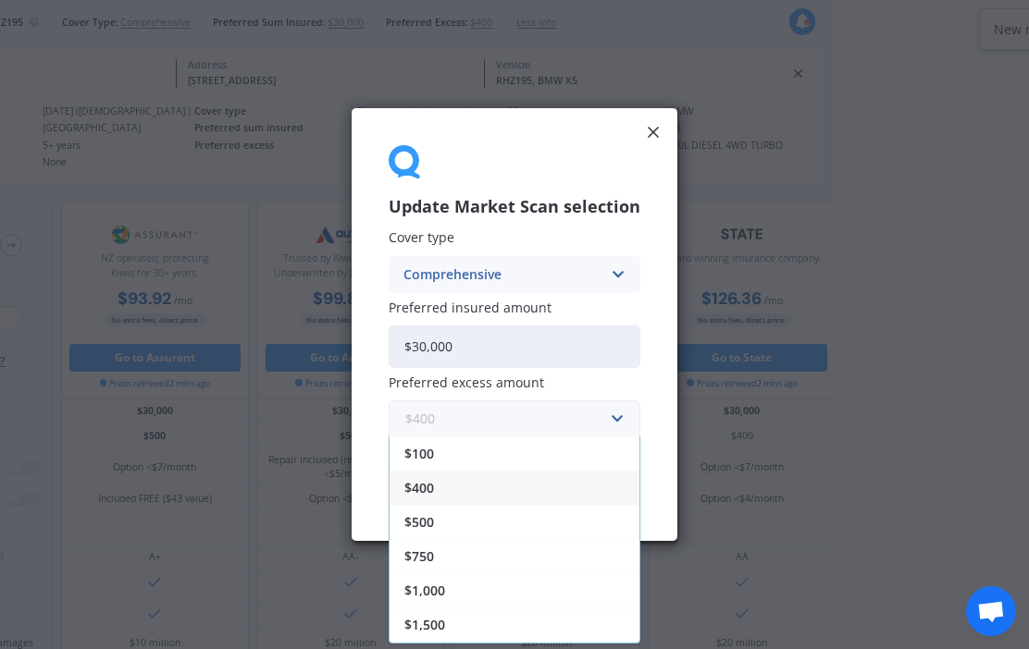
scroll to position [0, 191]
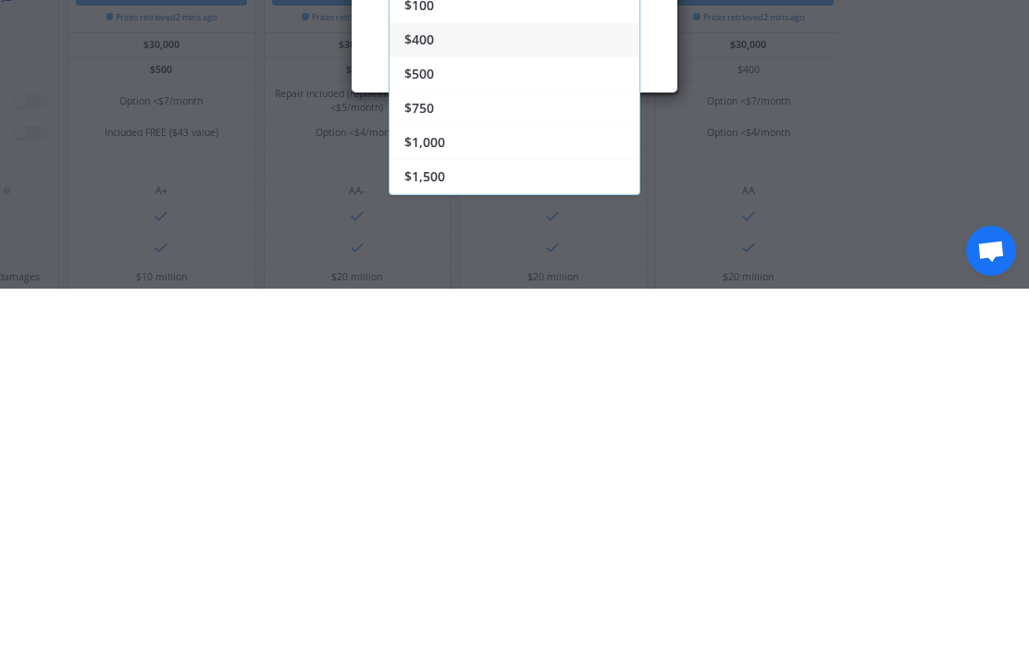
click at [525, 491] on div "$1,000" at bounding box center [514, 508] width 250 height 34
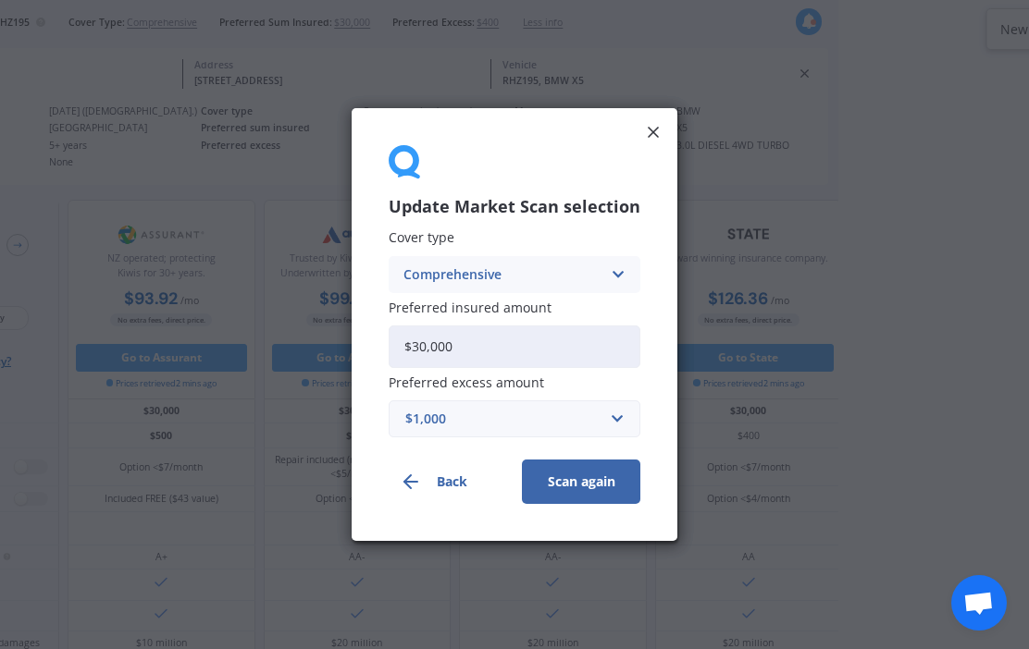
click at [580, 468] on button "Scan again" at bounding box center [581, 482] width 118 height 44
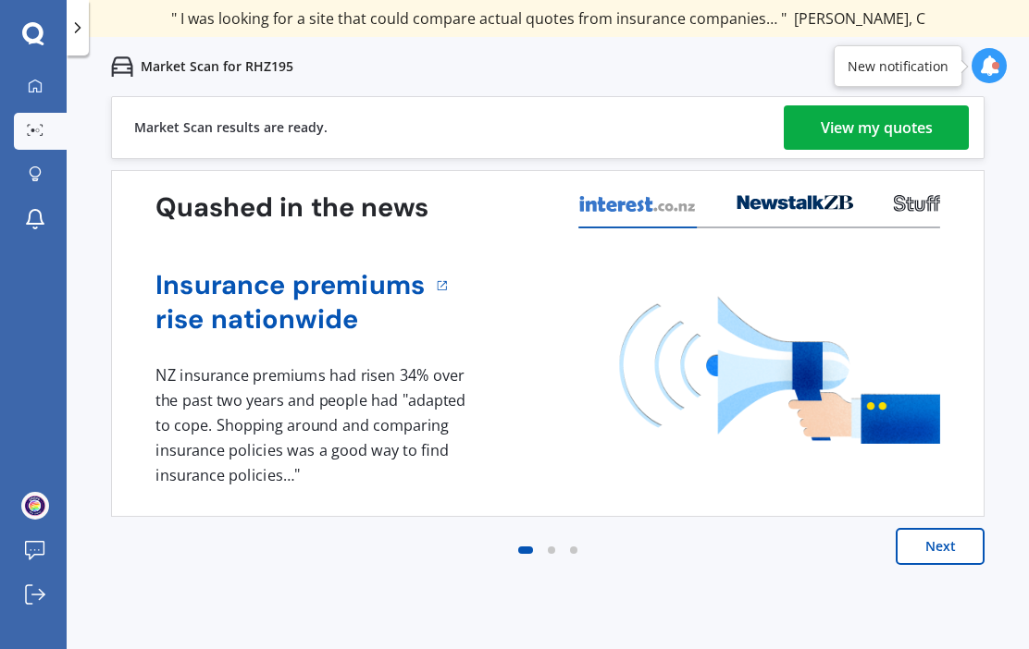
click at [771, 131] on div "View my quotes" at bounding box center [877, 127] width 112 height 44
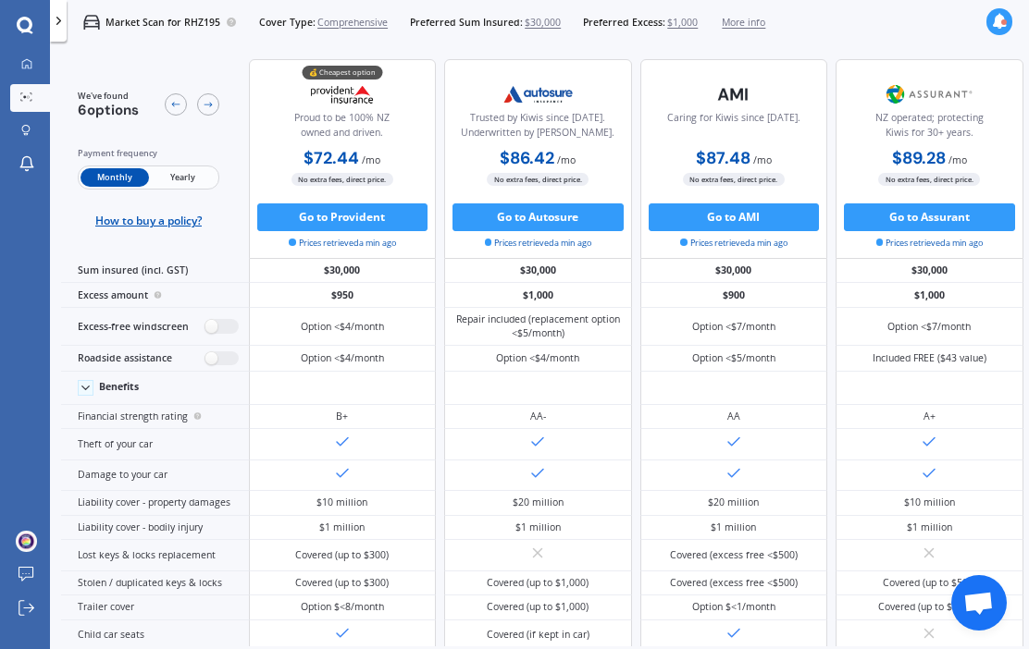
click at [187, 187] on span "Yearly" at bounding box center [183, 177] width 68 height 19
click at [110, 187] on span "Monthly" at bounding box center [114, 177] width 68 height 19
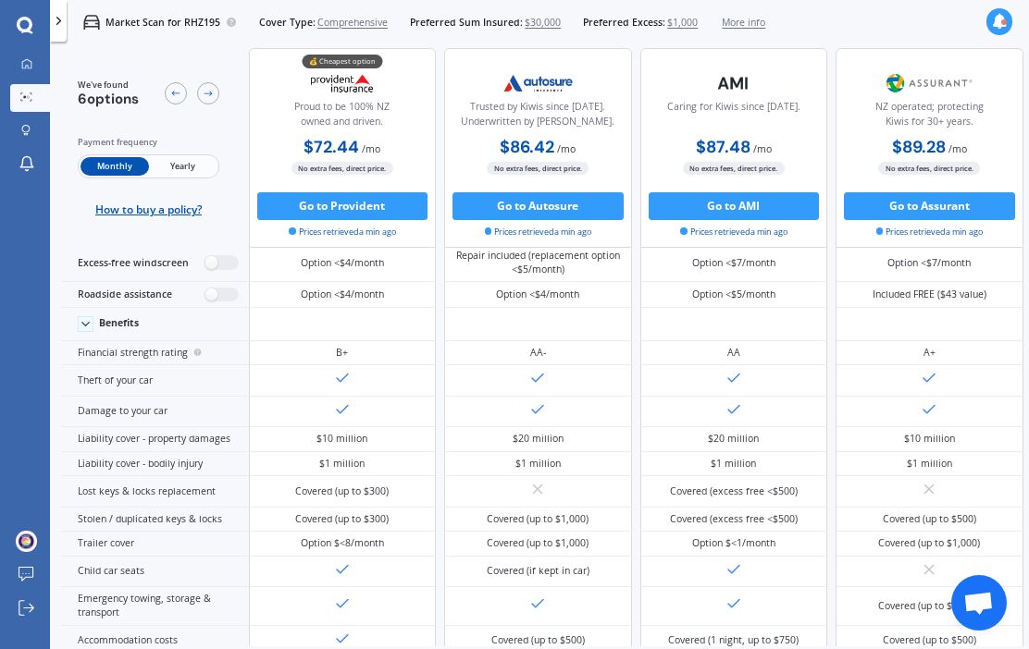
scroll to position [89, 0]
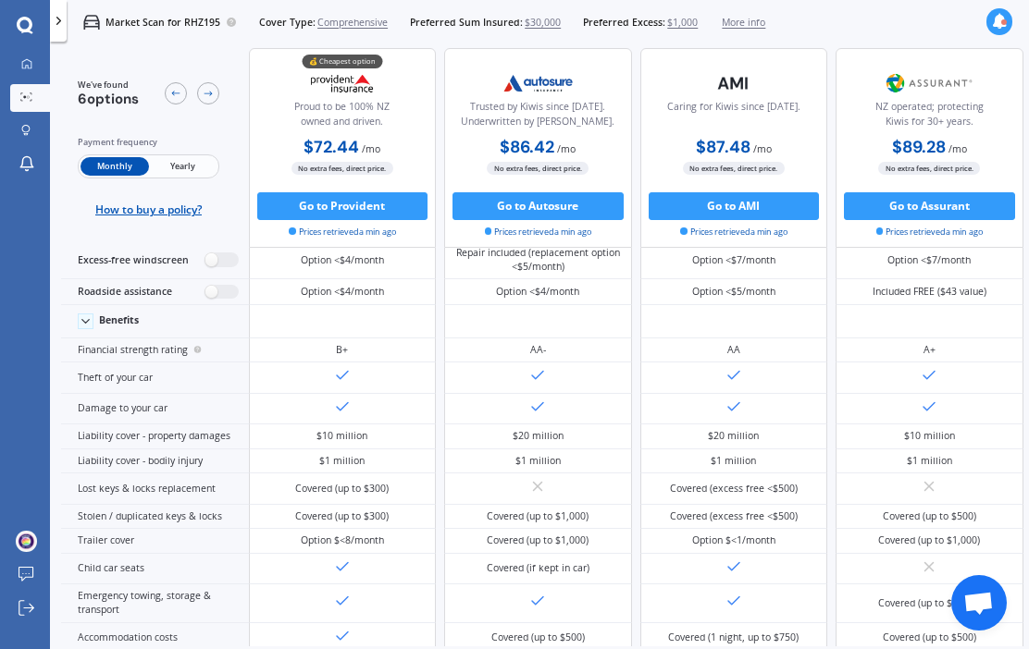
click at [342, 210] on button "Go to Provident" at bounding box center [342, 206] width 171 height 28
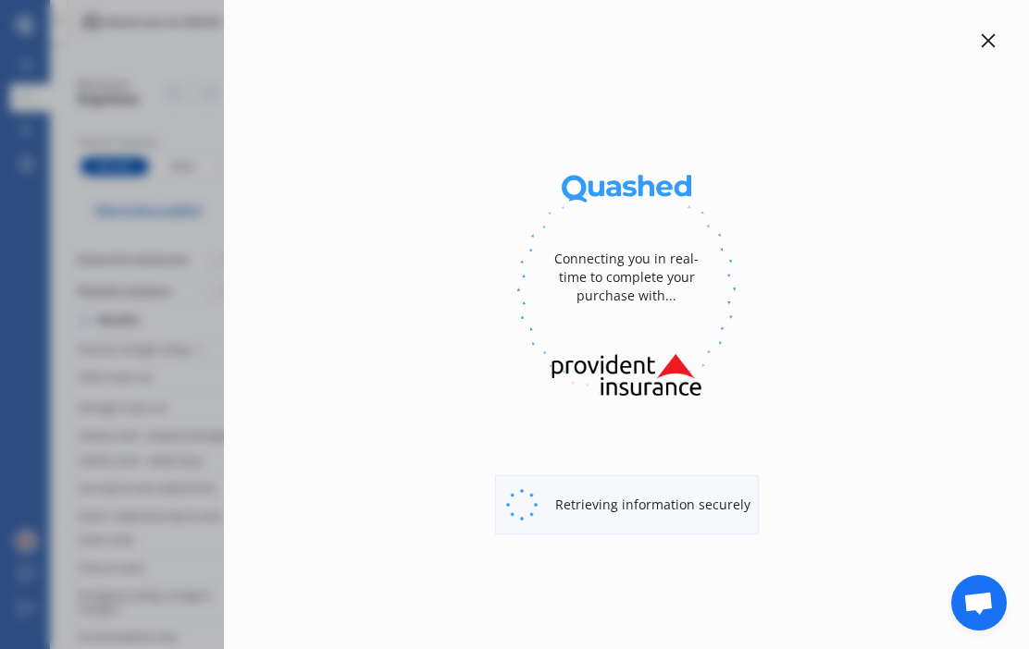
select select "full"
select select "[STREET_ADDRESS]"
select select "BMW"
select select "X5"
select select "NO"
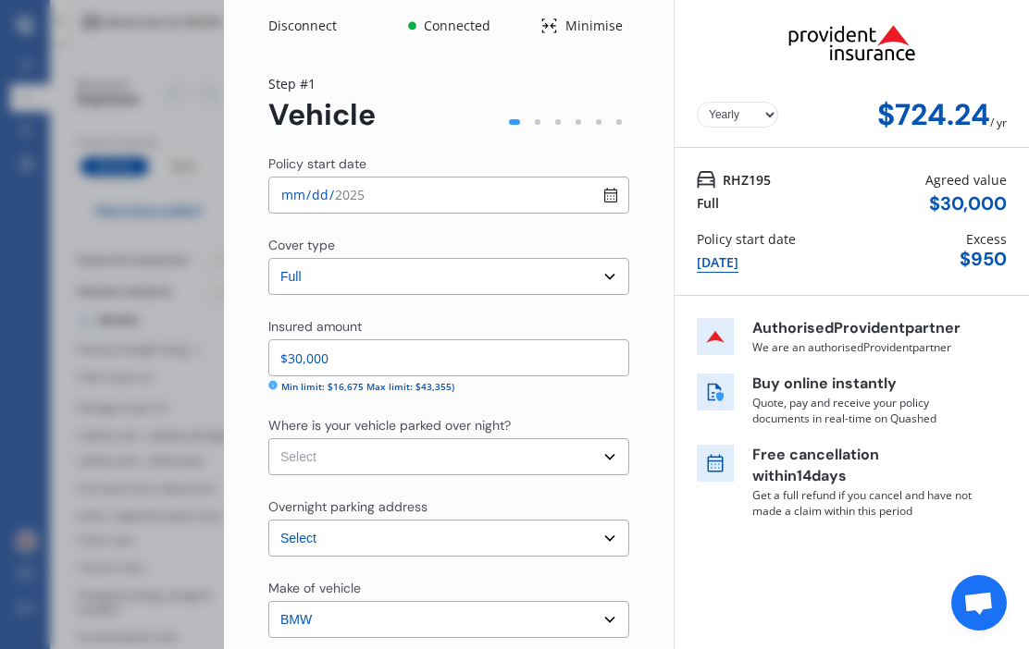
select select "Monthly"
